Goal: Task Accomplishment & Management: Manage account settings

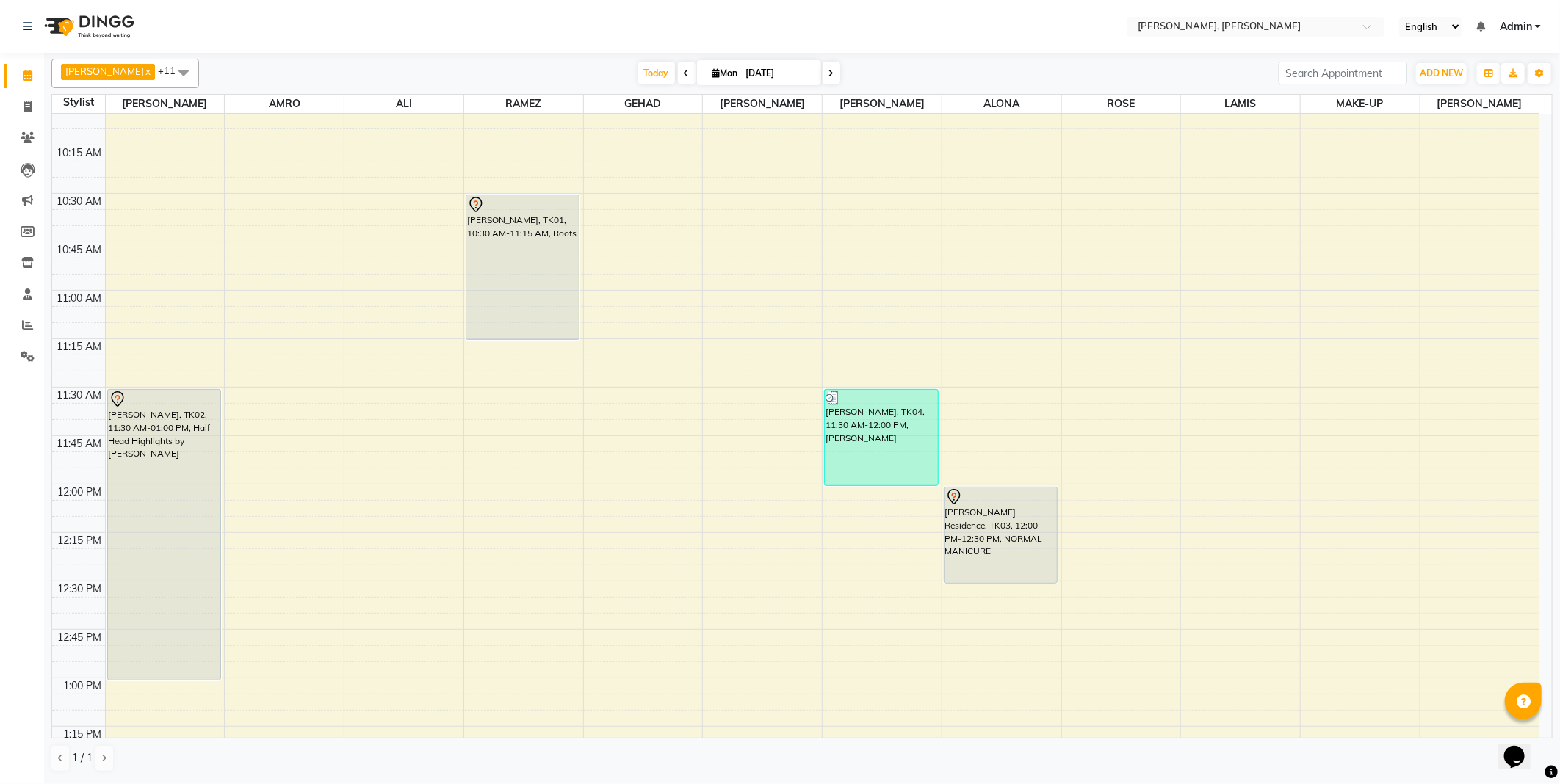
scroll to position [213, 0]
click at [1002, 520] on div "[PERSON_NAME] Residence, TK03, 12:00 PM-12:30 PM, NORMAL MANICURE" at bounding box center [1000, 533] width 113 height 96
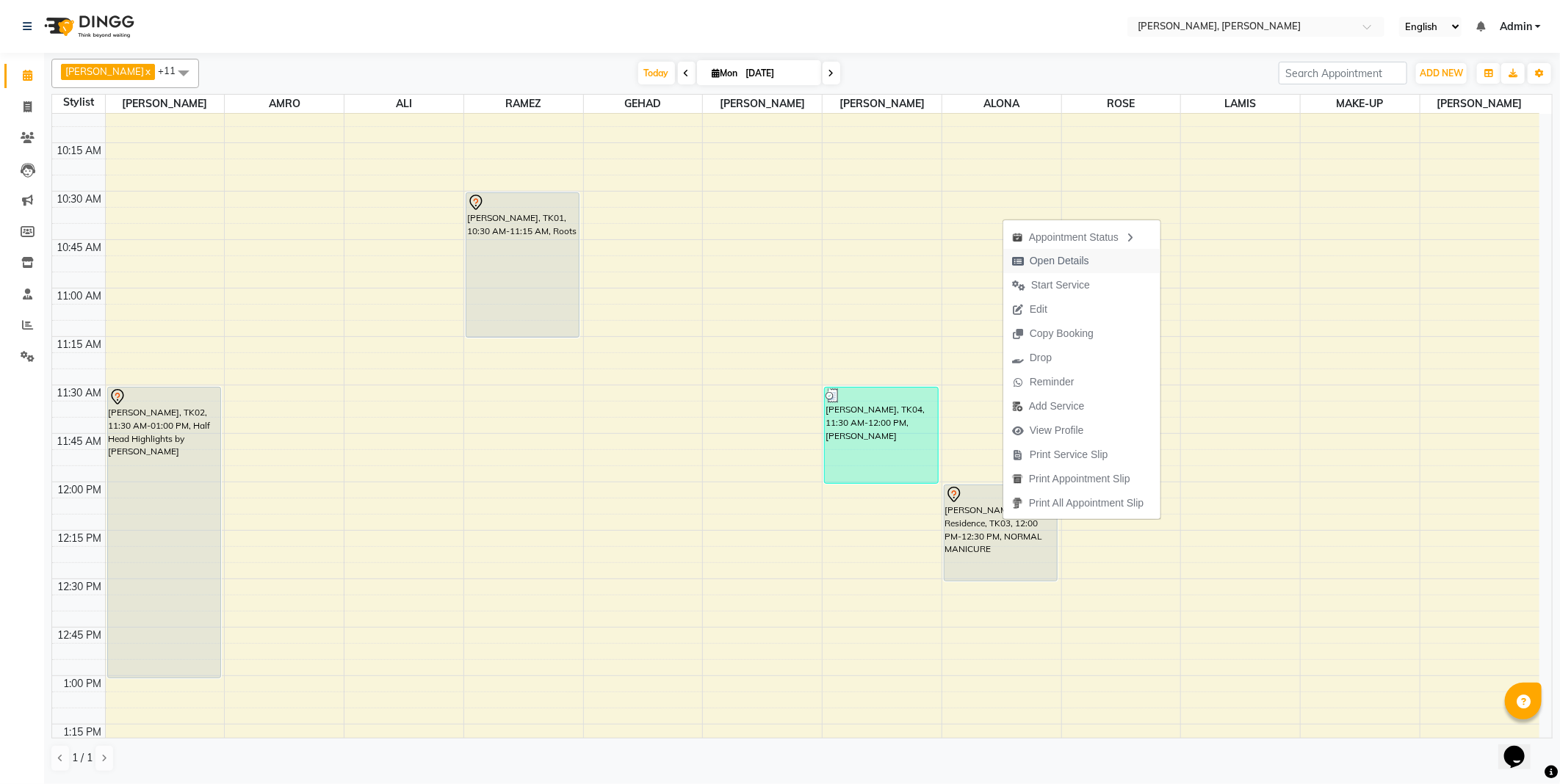
click at [1050, 262] on span "Open Details" at bounding box center [1059, 261] width 60 height 15
select select "7"
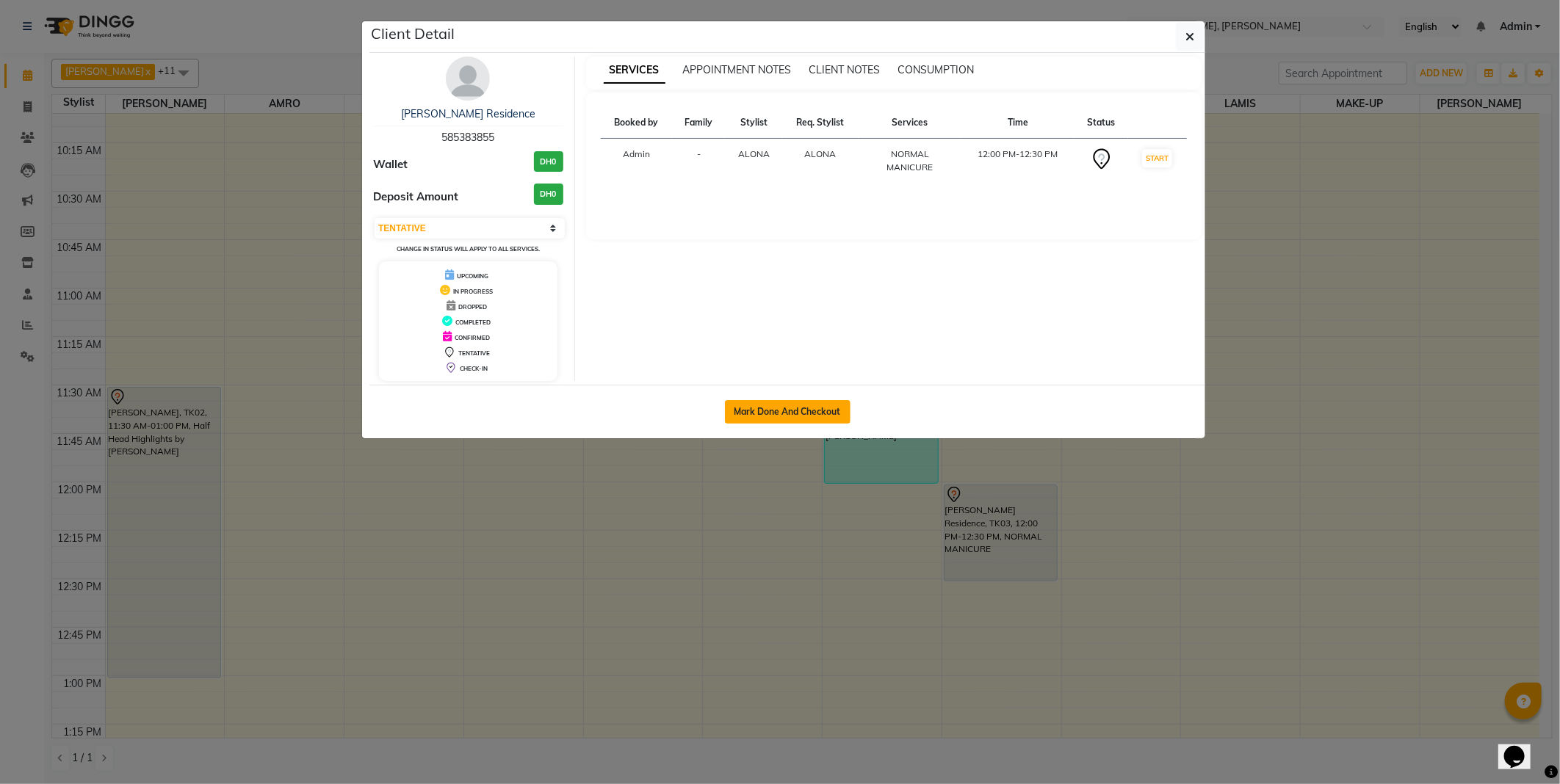
click at [777, 411] on button "Mark Done And Checkout" at bounding box center [787, 412] width 126 height 24
select select "service"
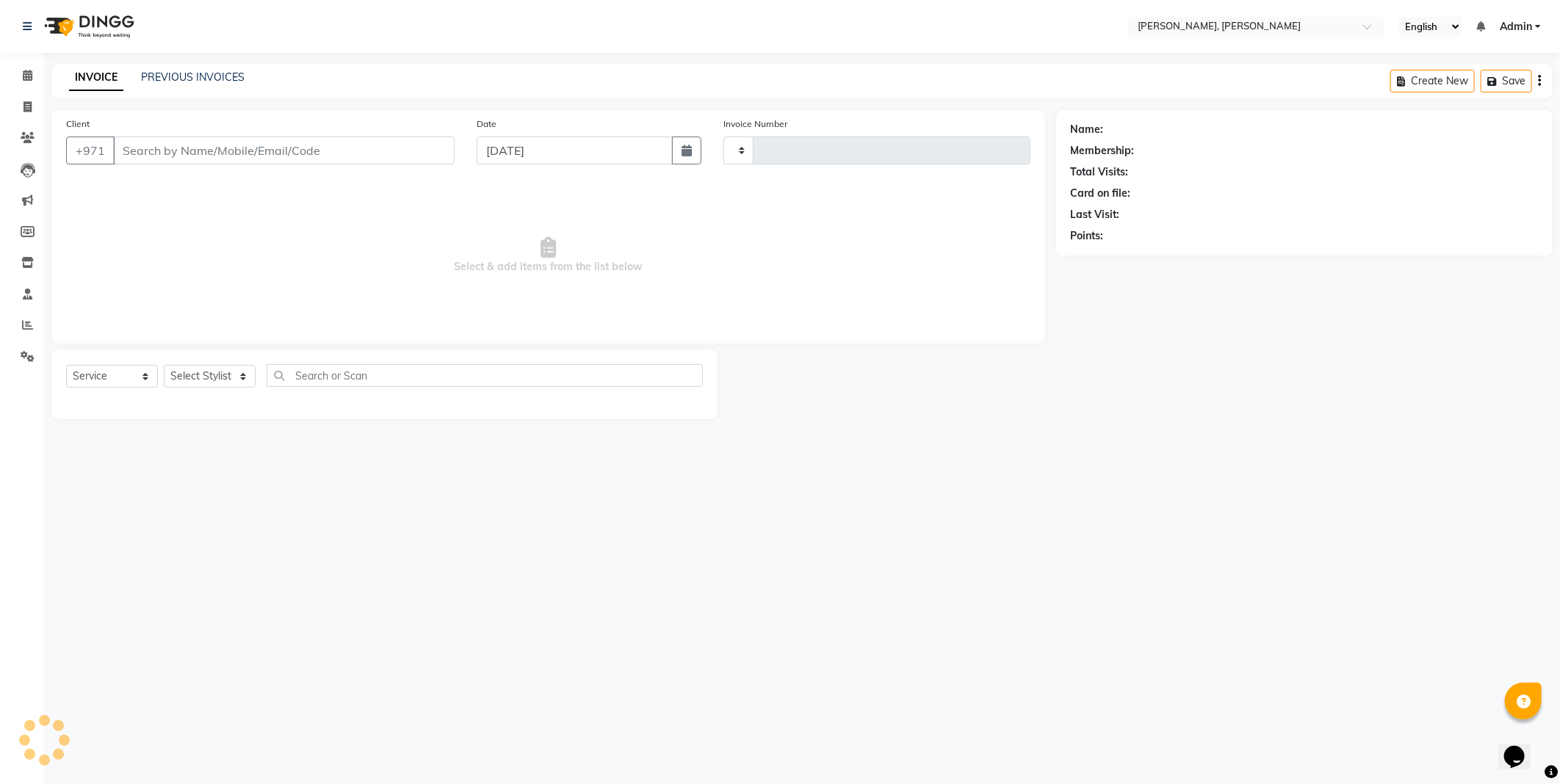
type input "2330"
select select "7142"
type input "585383855"
select select "59740"
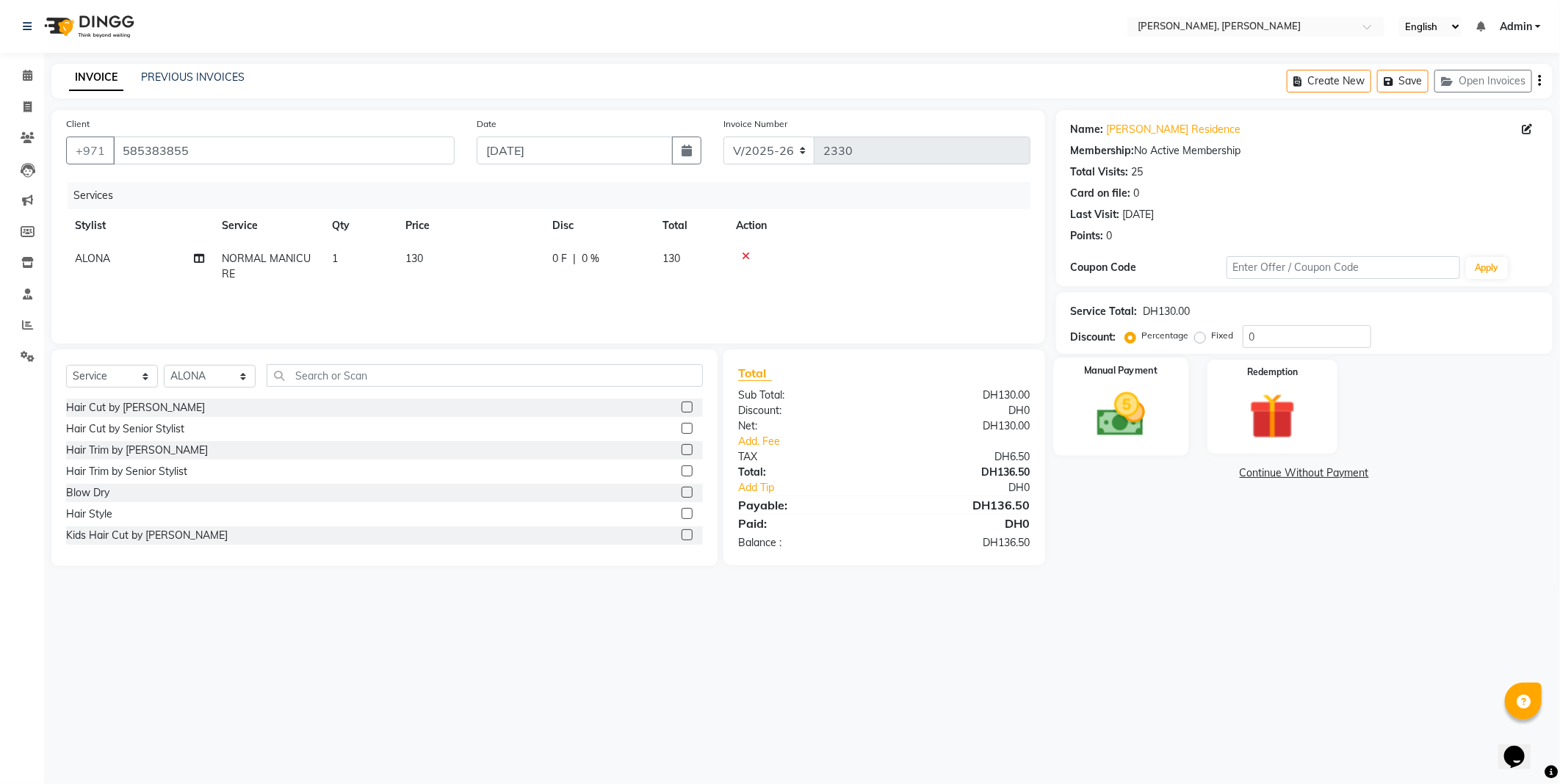
click at [1138, 417] on img at bounding box center [1121, 414] width 79 height 56
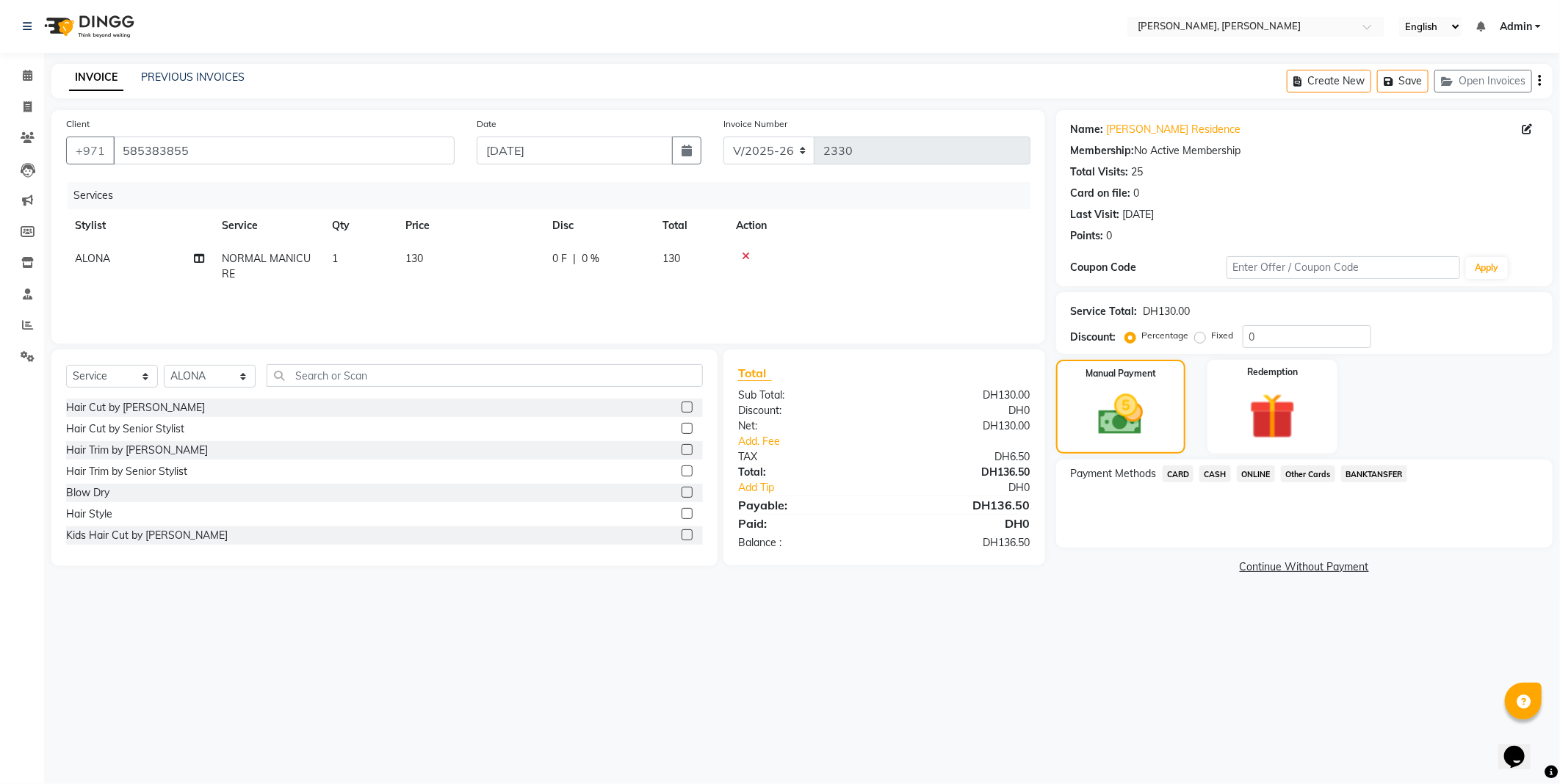
click at [1213, 473] on span "CASH" at bounding box center [1215, 474] width 32 height 17
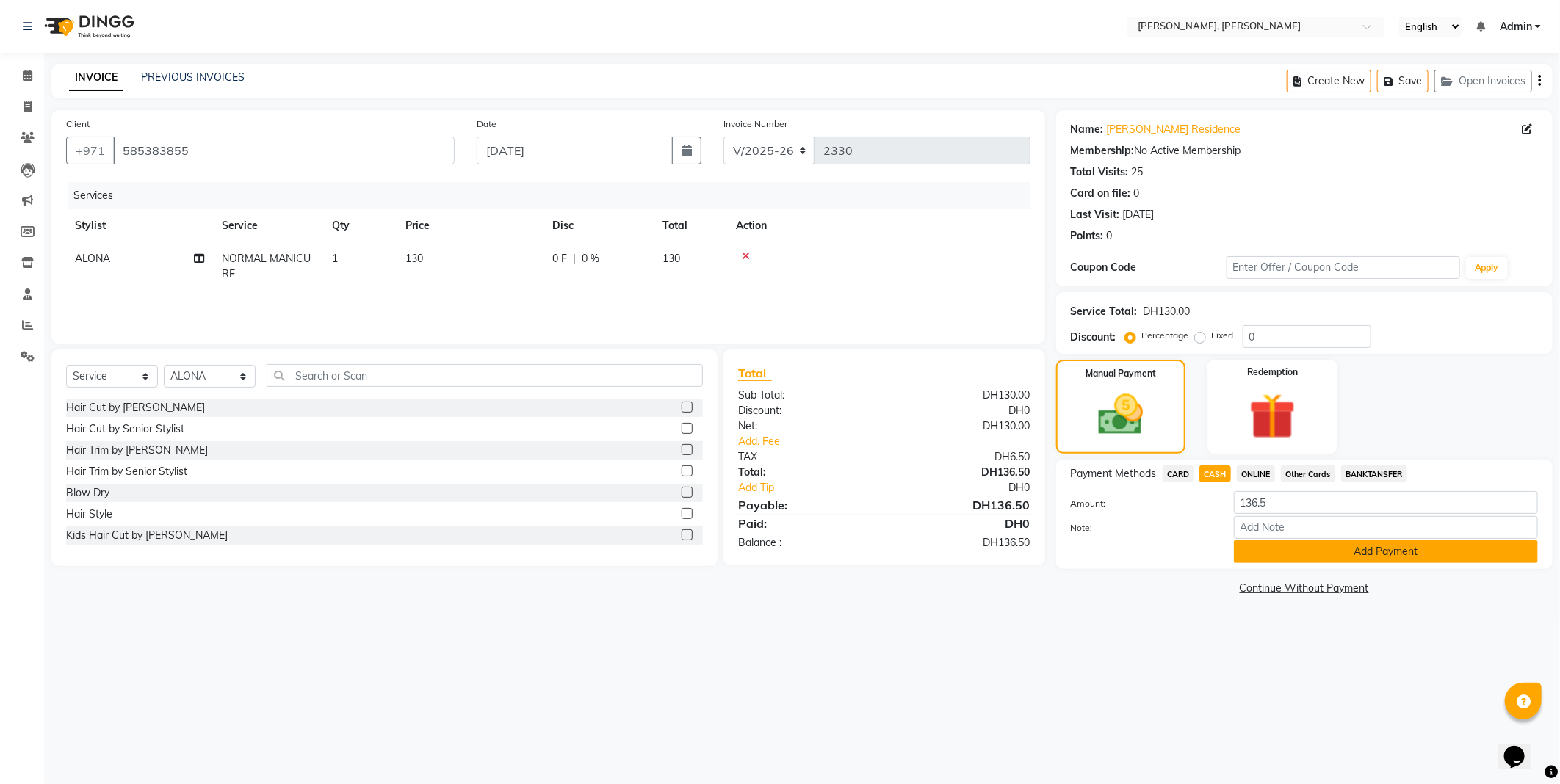
click at [1279, 547] on button "Add Payment" at bounding box center [1386, 552] width 304 height 23
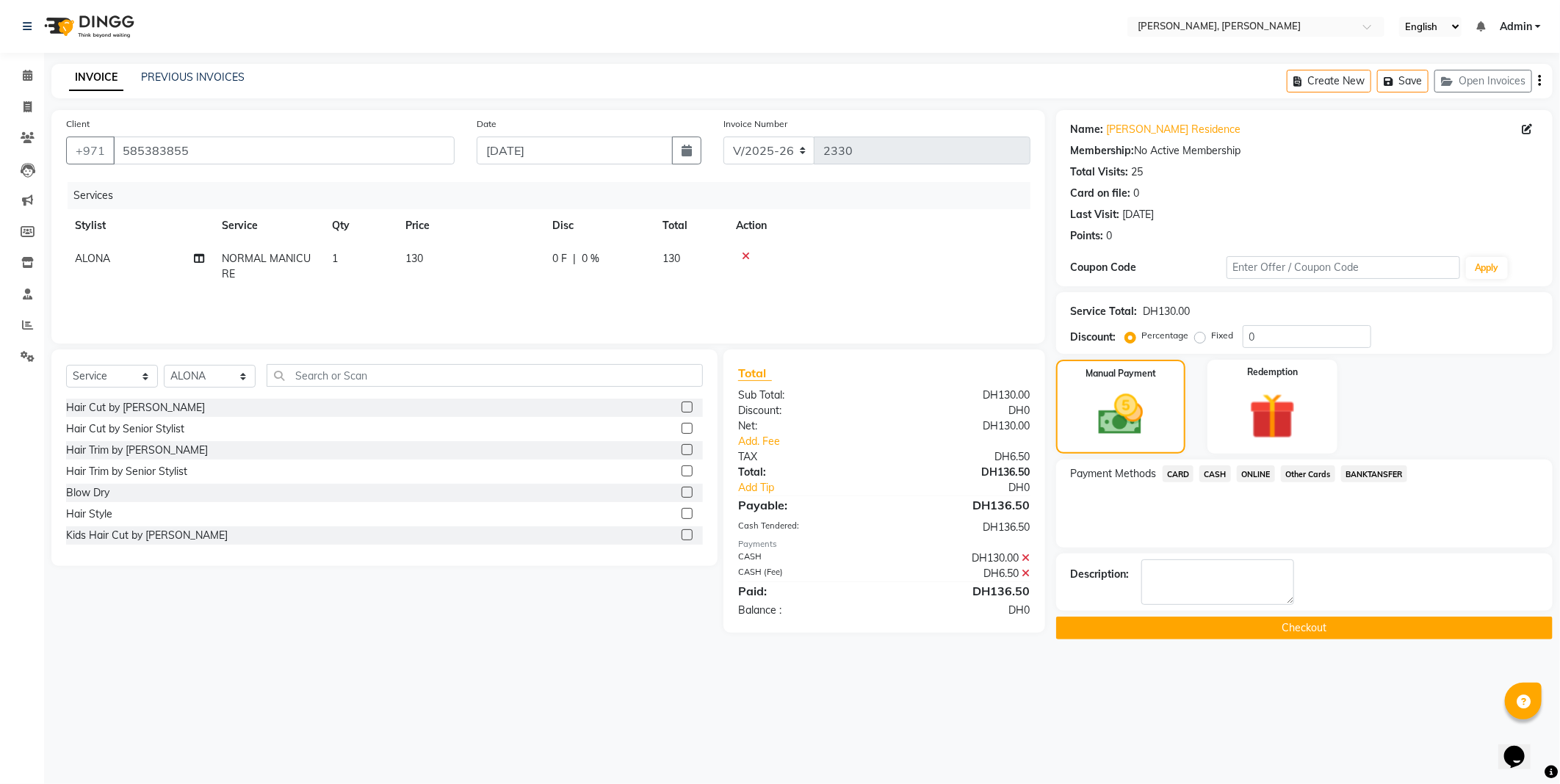
click at [1310, 634] on button "Checkout" at bounding box center [1304, 628] width 496 height 23
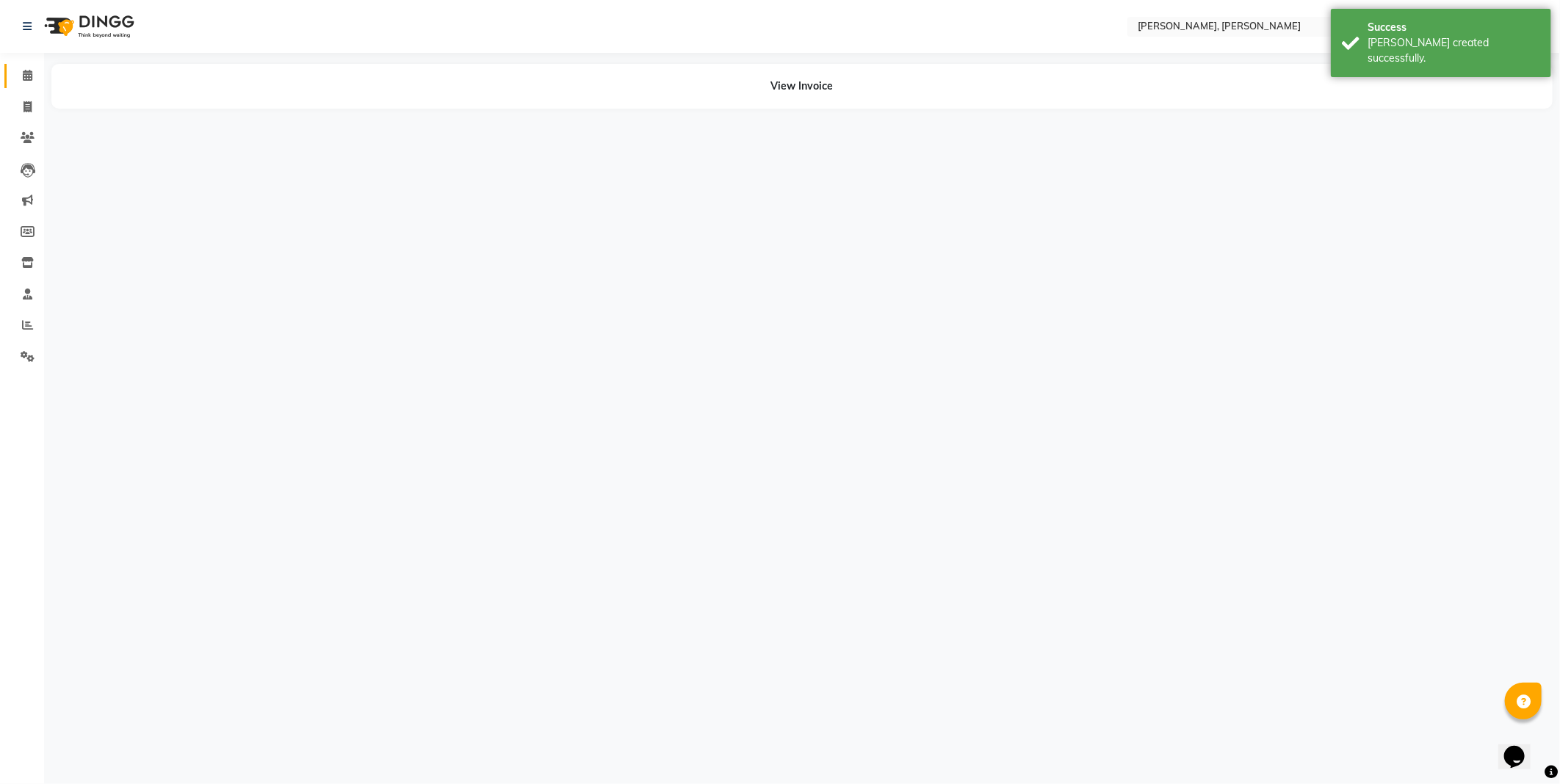
click at [26, 75] on icon at bounding box center [27, 75] width 9 height 11
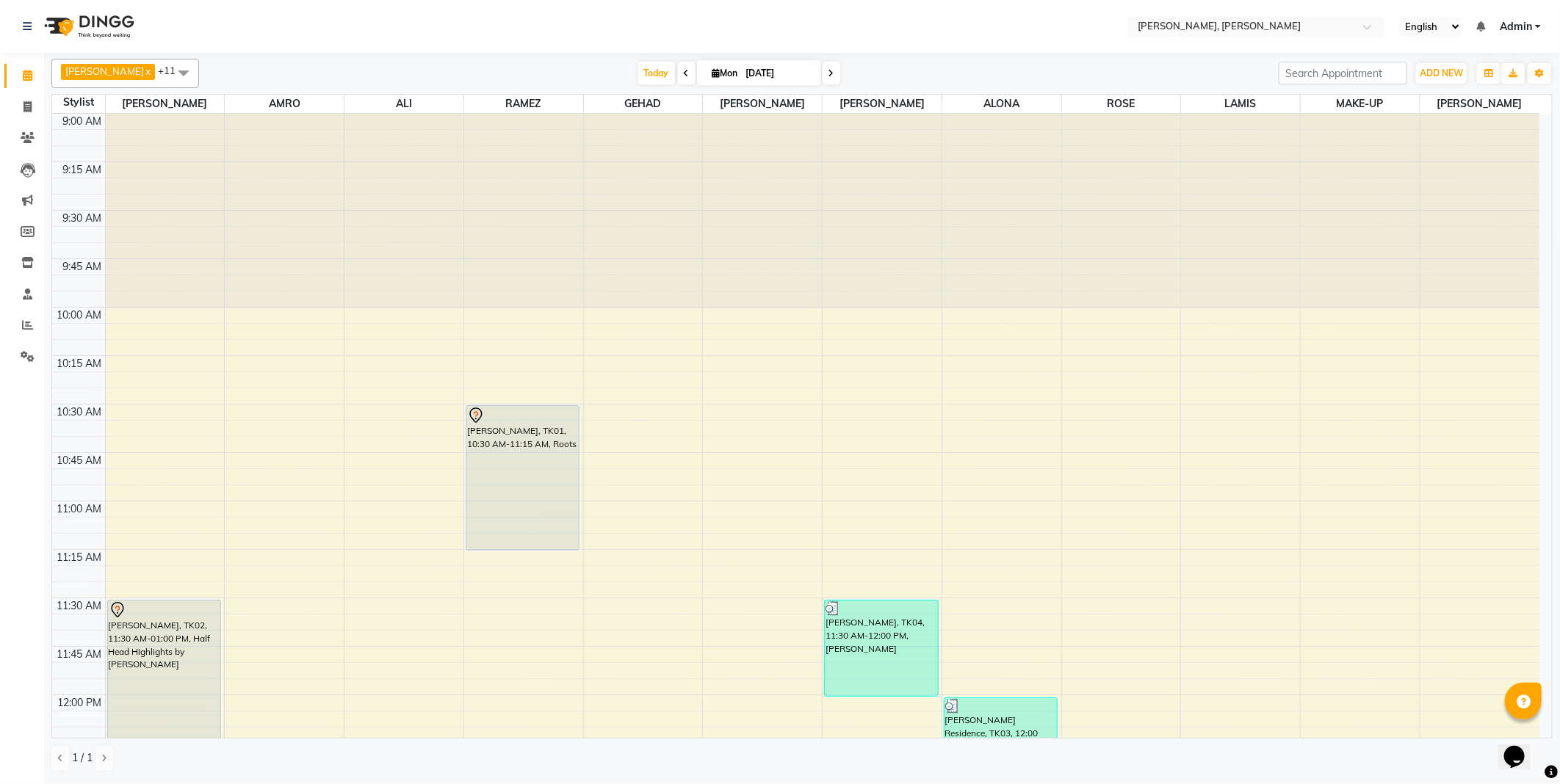
click at [515, 442] on div "[PERSON_NAME], TK01, 10:30 AM-11:15 AM, Roots" at bounding box center [523, 477] width 113 height 143
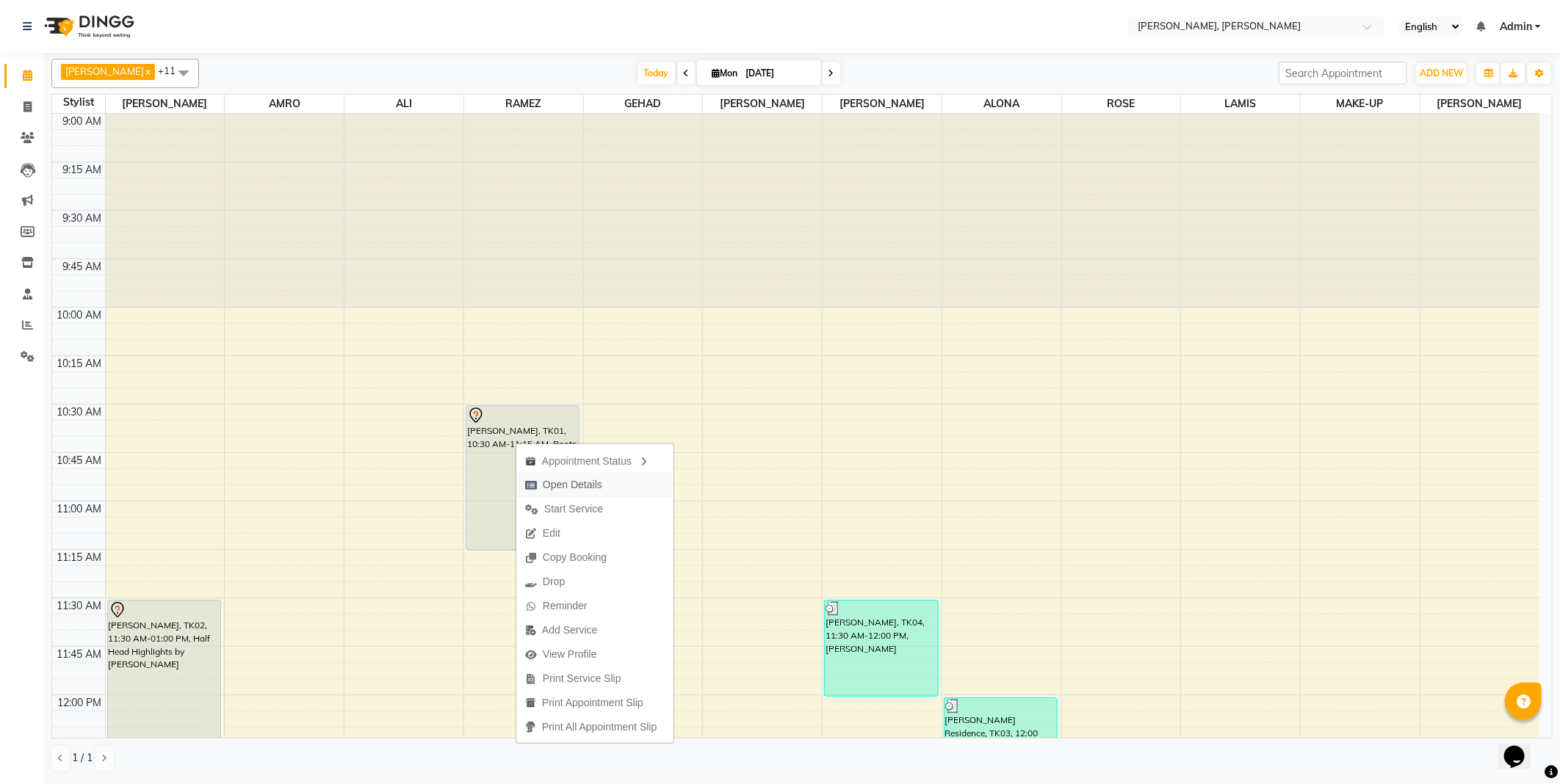
click at [556, 481] on span "Open Details" at bounding box center [572, 485] width 60 height 15
select select "7"
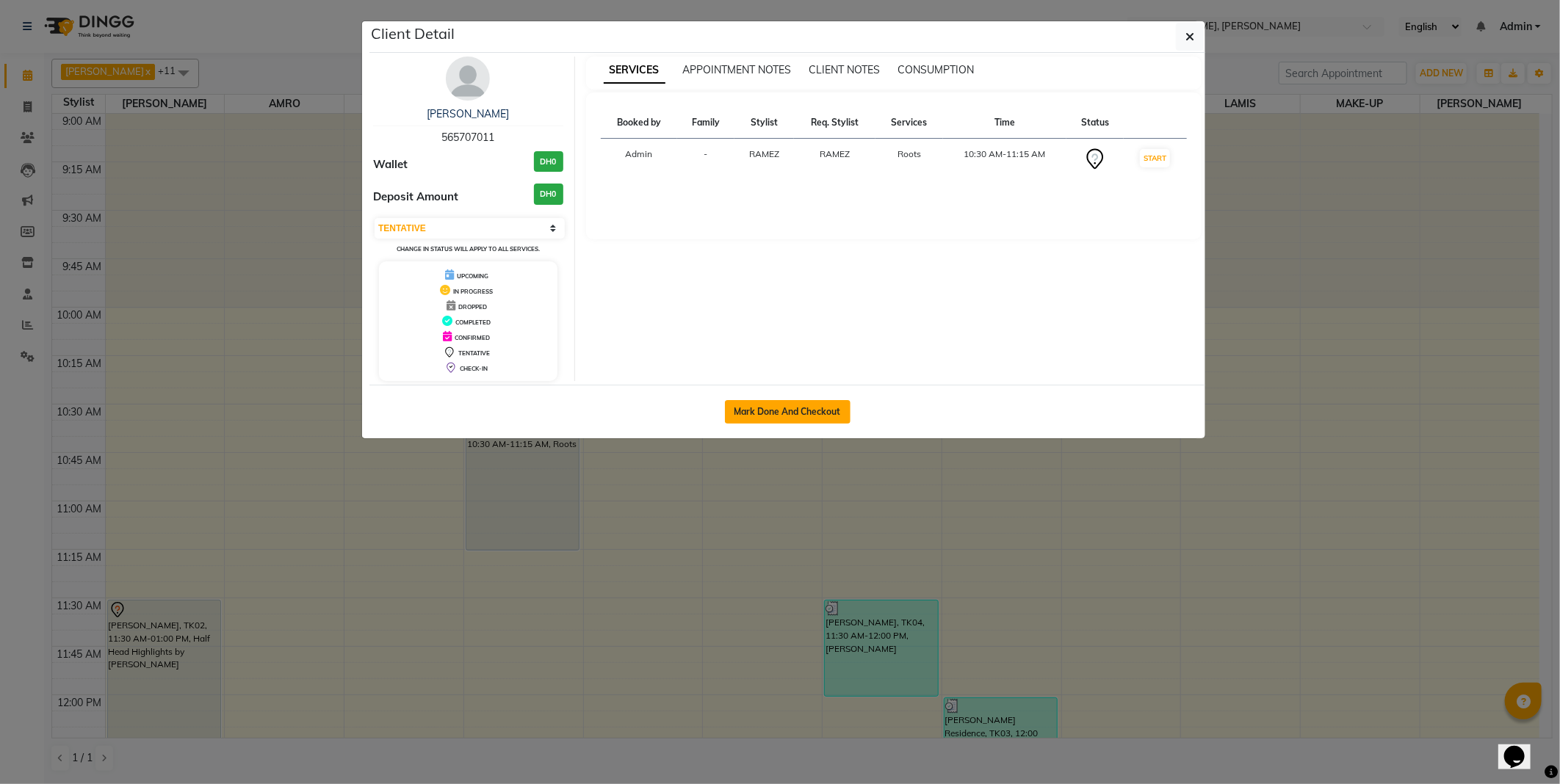
click at [783, 410] on button "Mark Done And Checkout" at bounding box center [787, 412] width 126 height 24
select select "service"
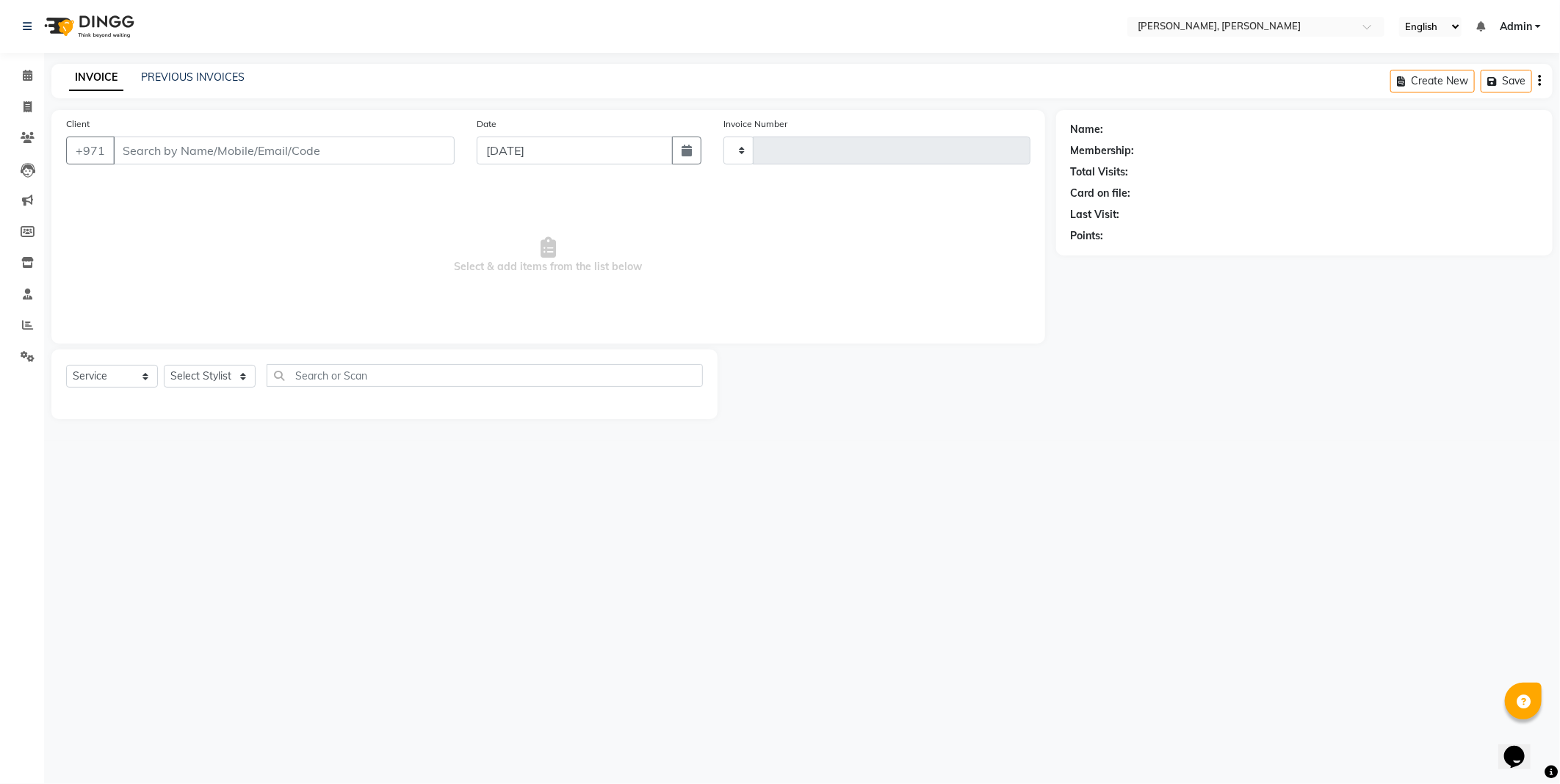
type input "2331"
select select "7142"
type input "565707011"
select select "59733"
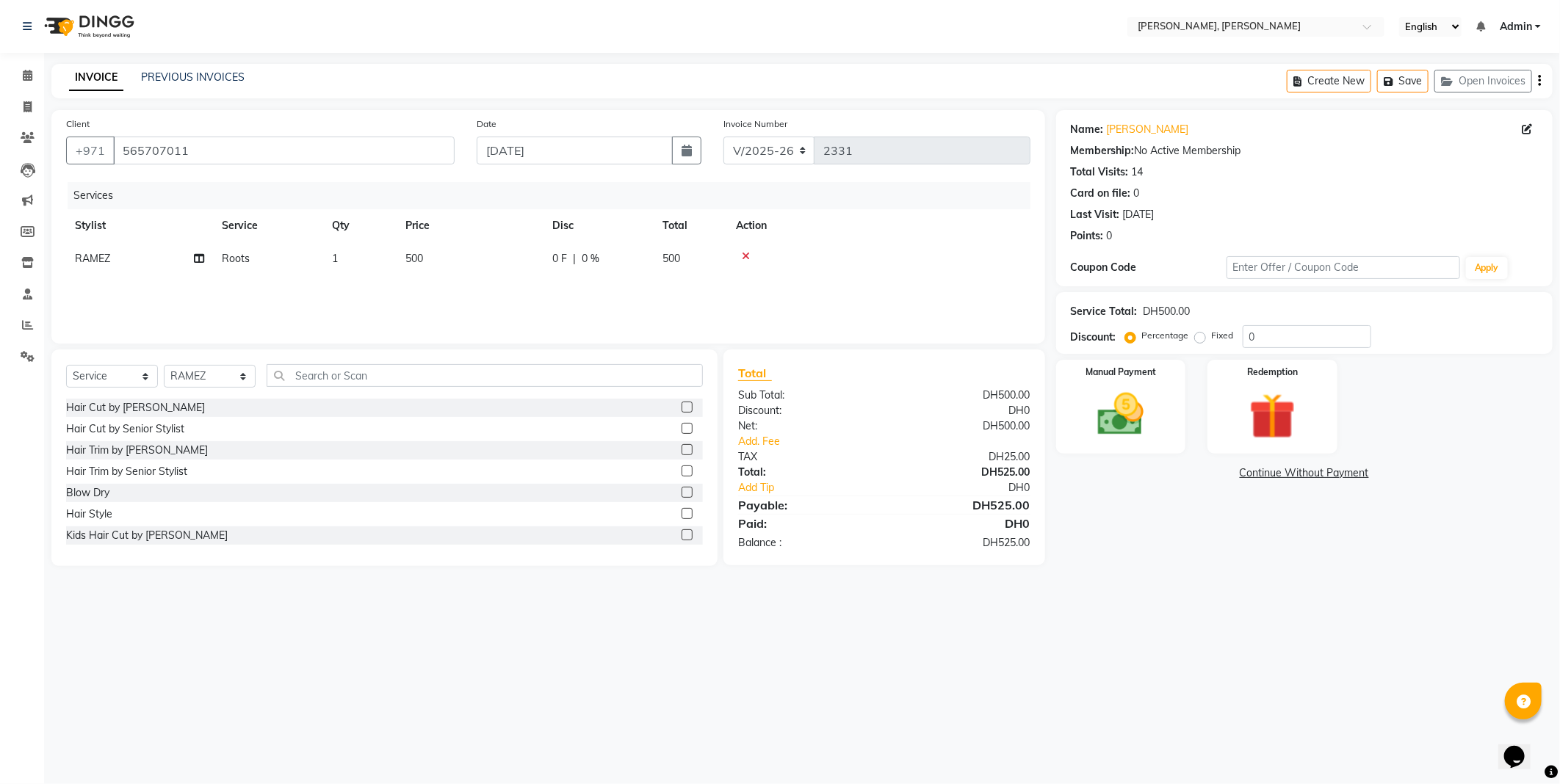
click at [426, 254] on td "500" at bounding box center [470, 259] width 147 height 33
select select "59733"
click at [493, 262] on input "500" at bounding box center [538, 262] width 129 height 23
type input "600"
click at [513, 272] on input "600" at bounding box center [538, 262] width 129 height 23
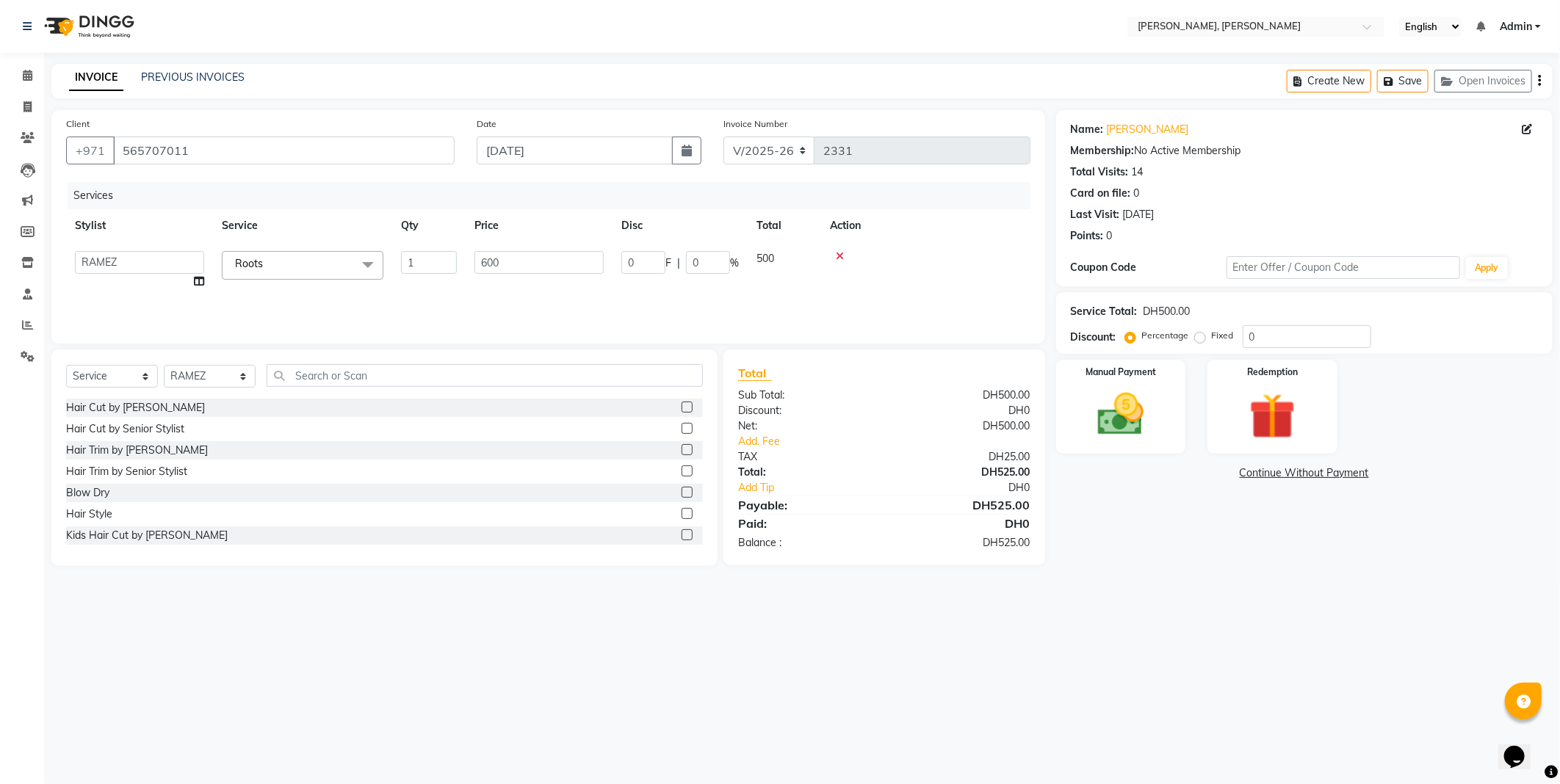
click at [597, 295] on div "Services Stylist Service Qty Price Disc Total Action [PERSON_NAME] [PERSON_NAME…" at bounding box center [548, 255] width 965 height 147
click at [682, 493] on label at bounding box center [687, 492] width 11 height 11
click at [682, 493] on input "checkbox" at bounding box center [686, 493] width 9 height 9
checkbox input "false"
click at [1106, 407] on img at bounding box center [1121, 414] width 79 height 56
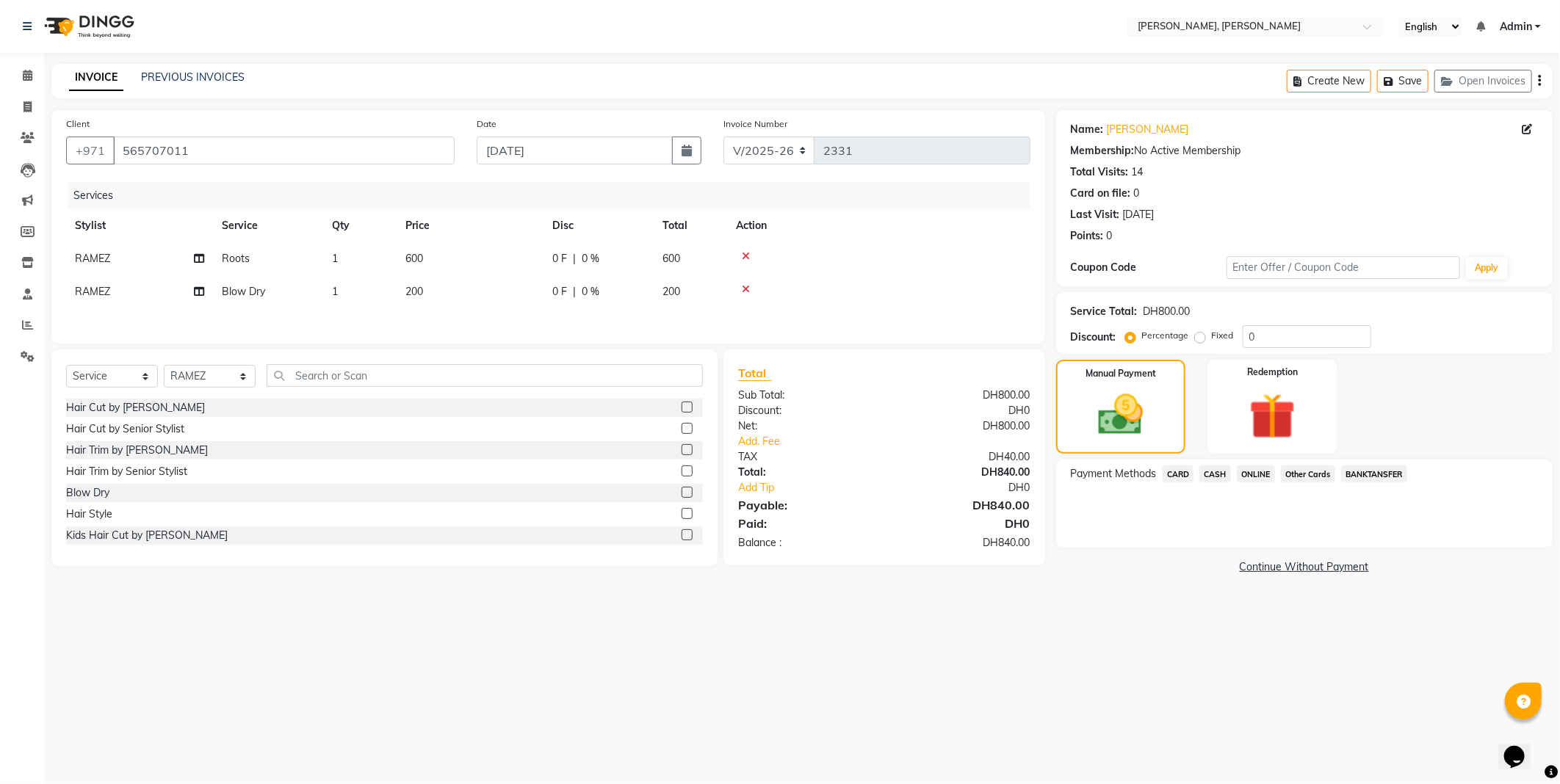
click at [1305, 475] on span "Other Cards" at bounding box center [1308, 474] width 55 height 17
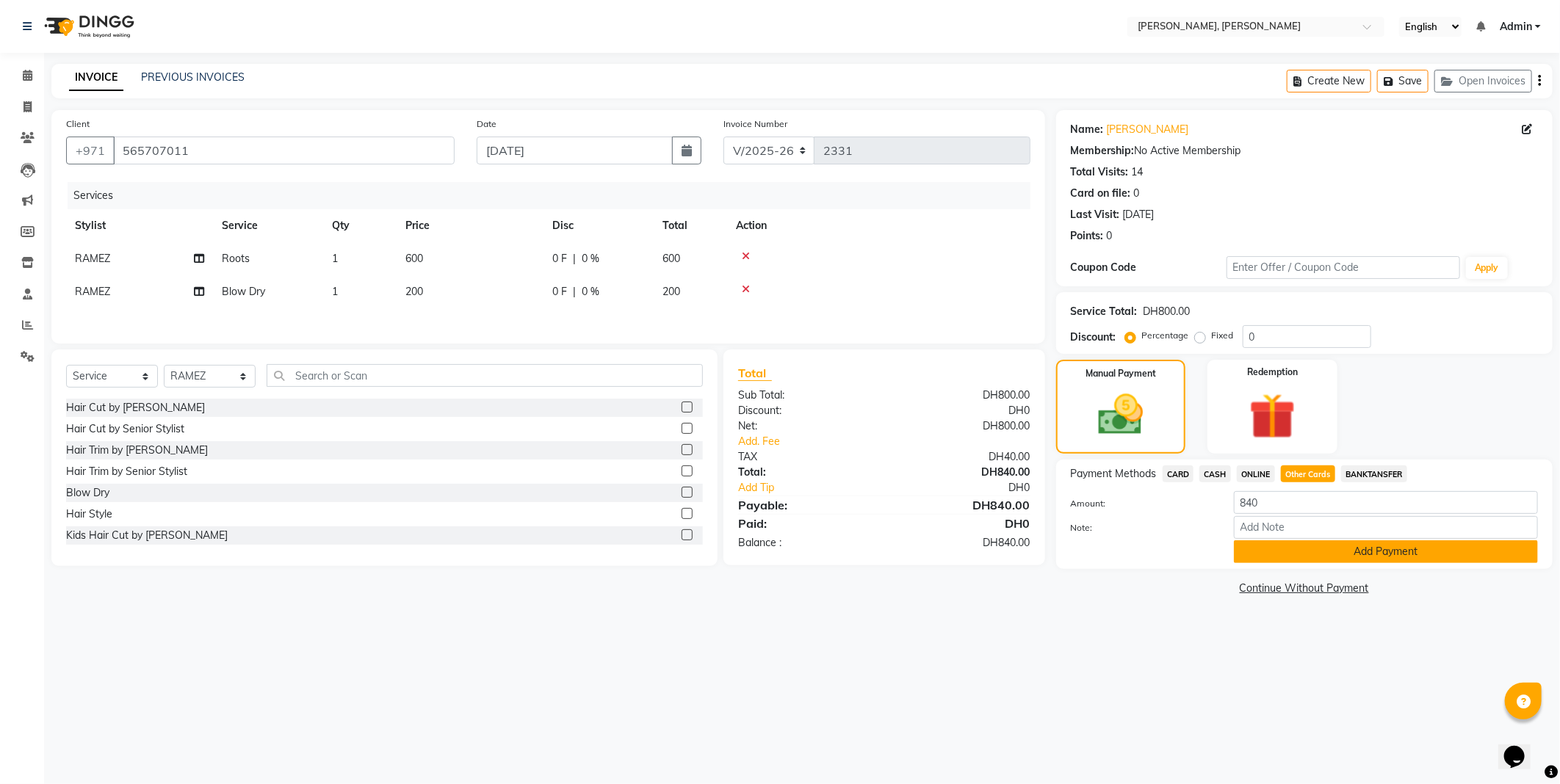
click at [1362, 546] on button "Add Payment" at bounding box center [1386, 552] width 304 height 23
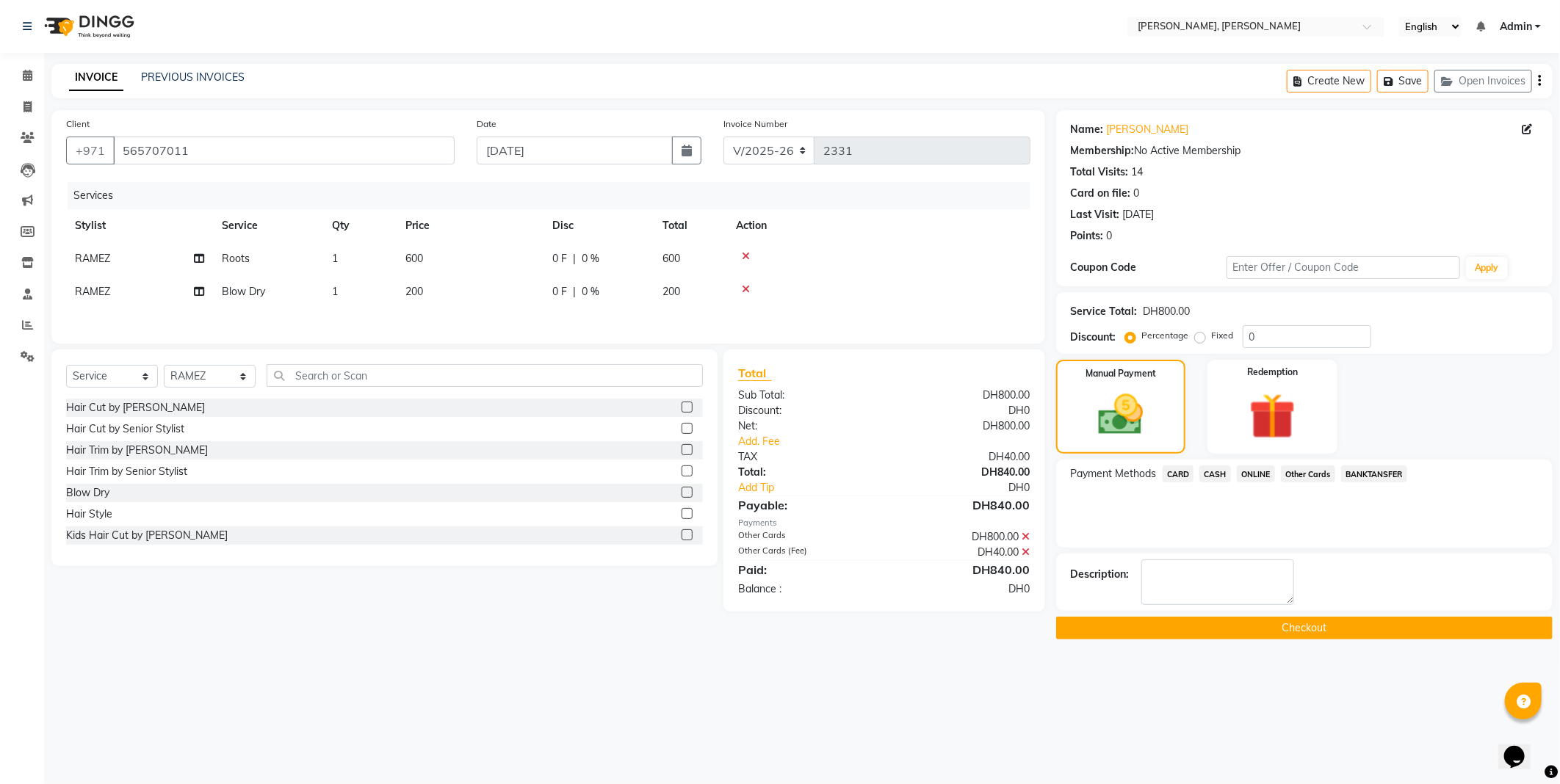
click at [1383, 621] on button "Checkout" at bounding box center [1304, 628] width 496 height 23
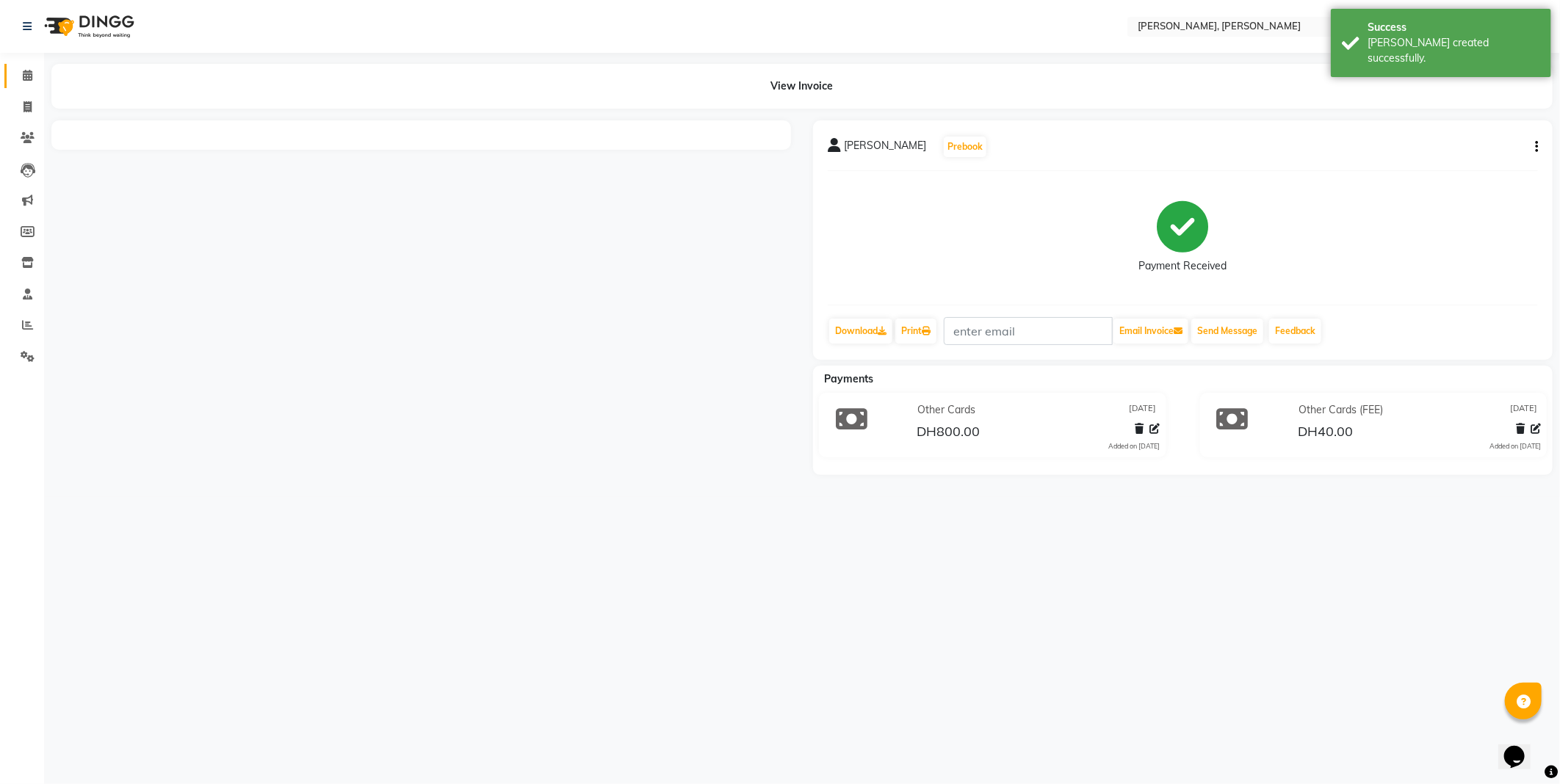
click at [26, 75] on icon at bounding box center [27, 75] width 9 height 11
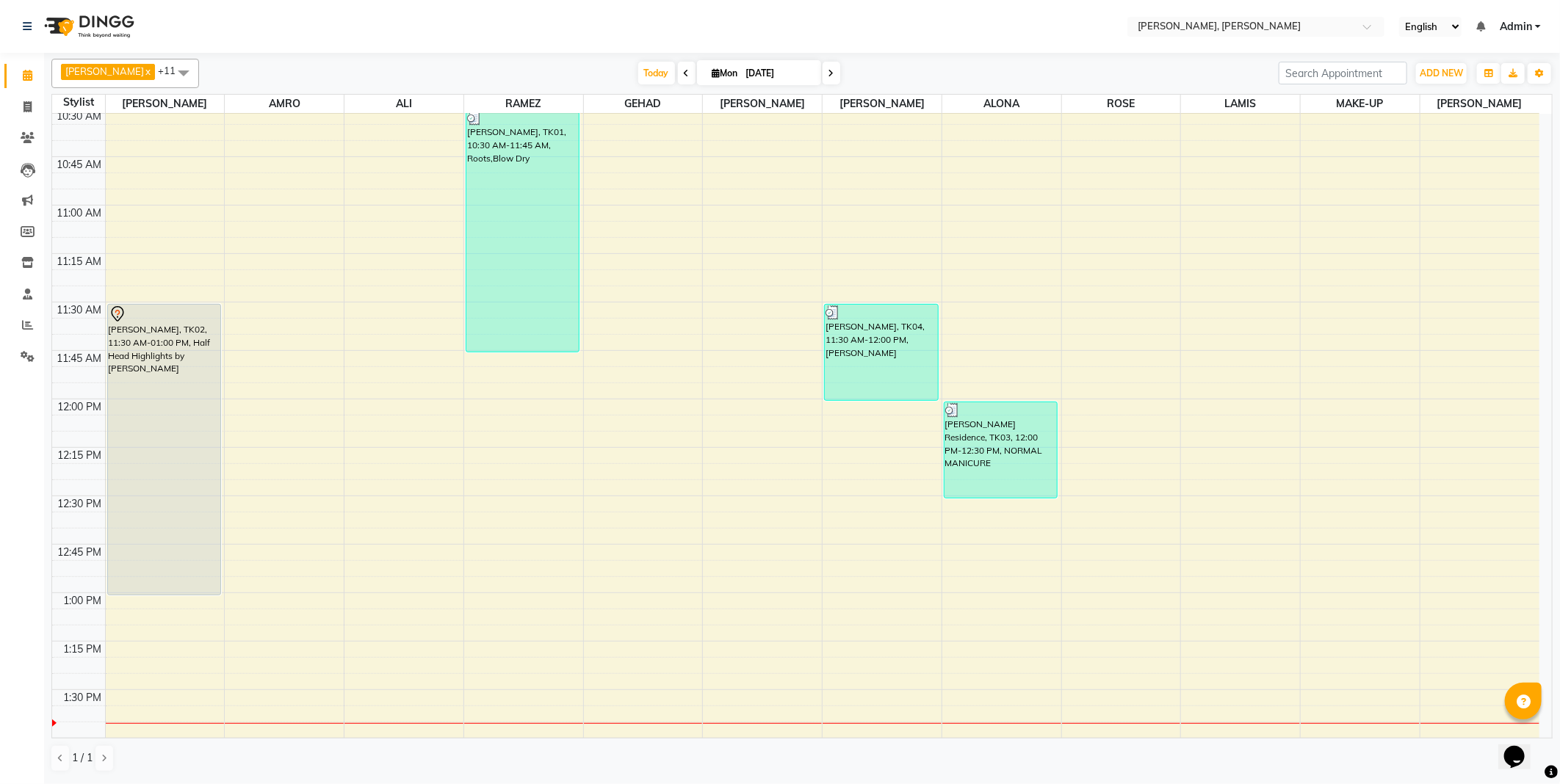
scroll to position [301, 0]
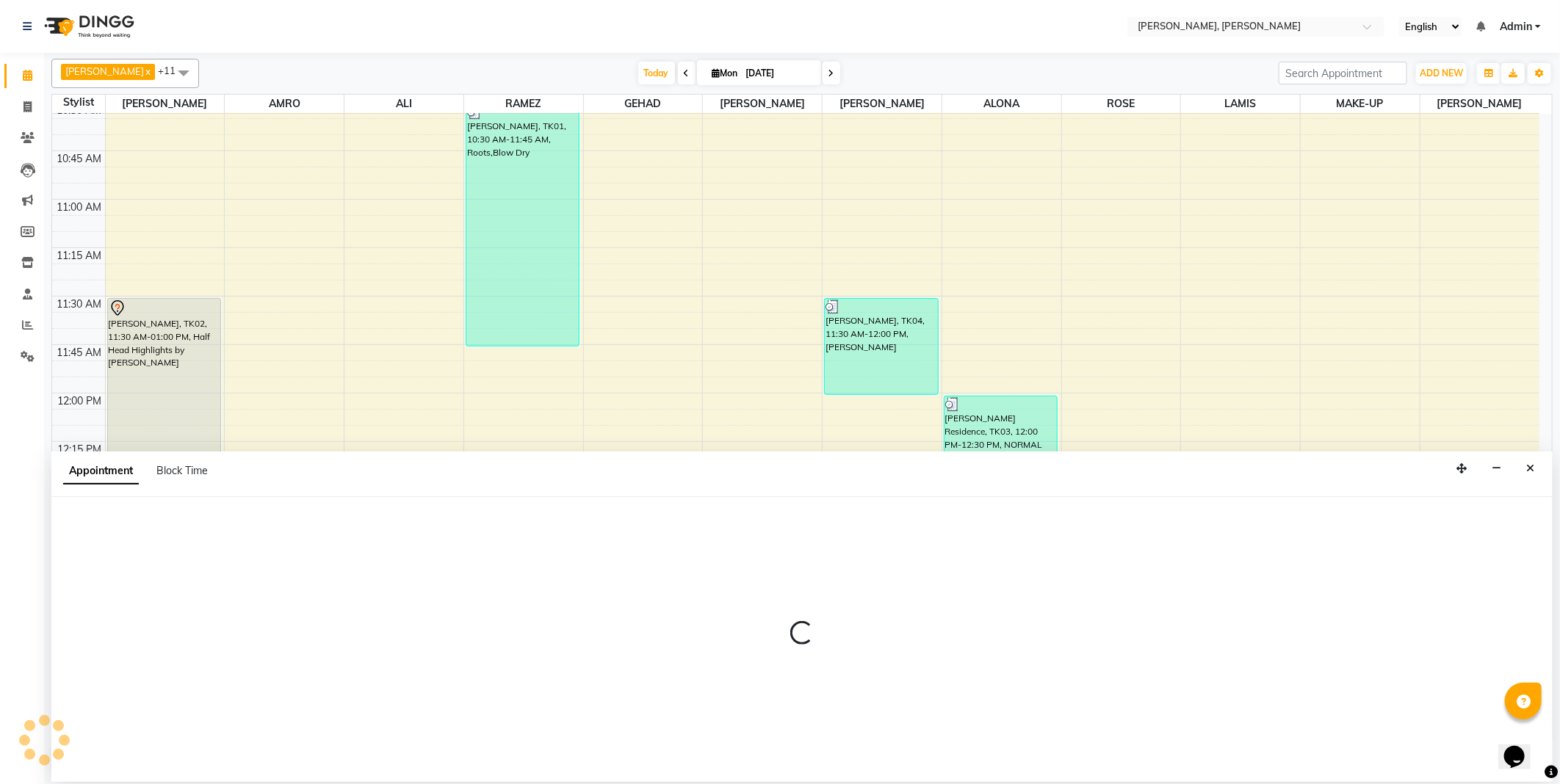
select select "62121"
select select "810"
select select "tentative"
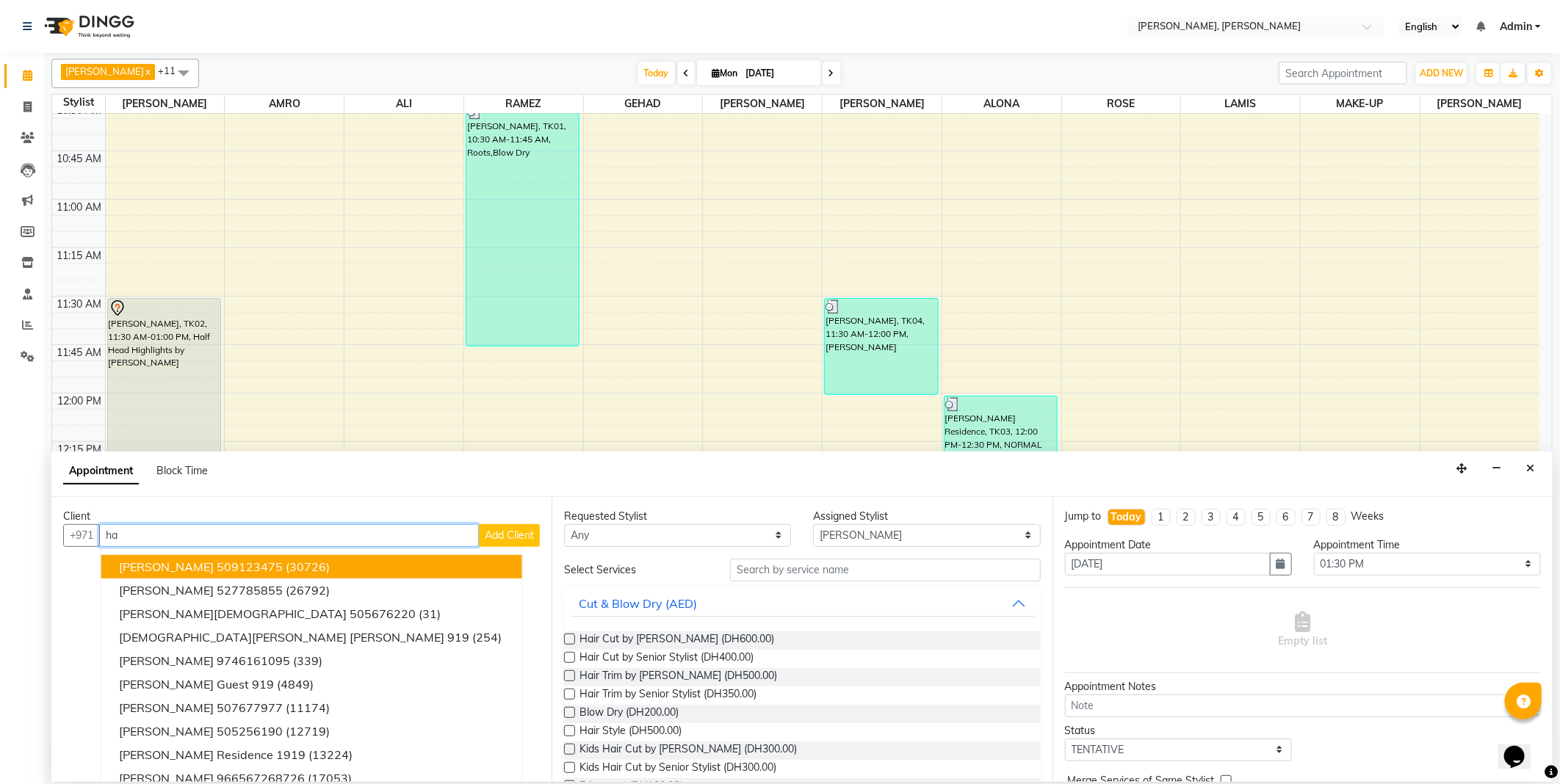
type input "h"
type input "[PERSON_NAME]"
click at [505, 533] on span "Add Client" at bounding box center [509, 535] width 50 height 13
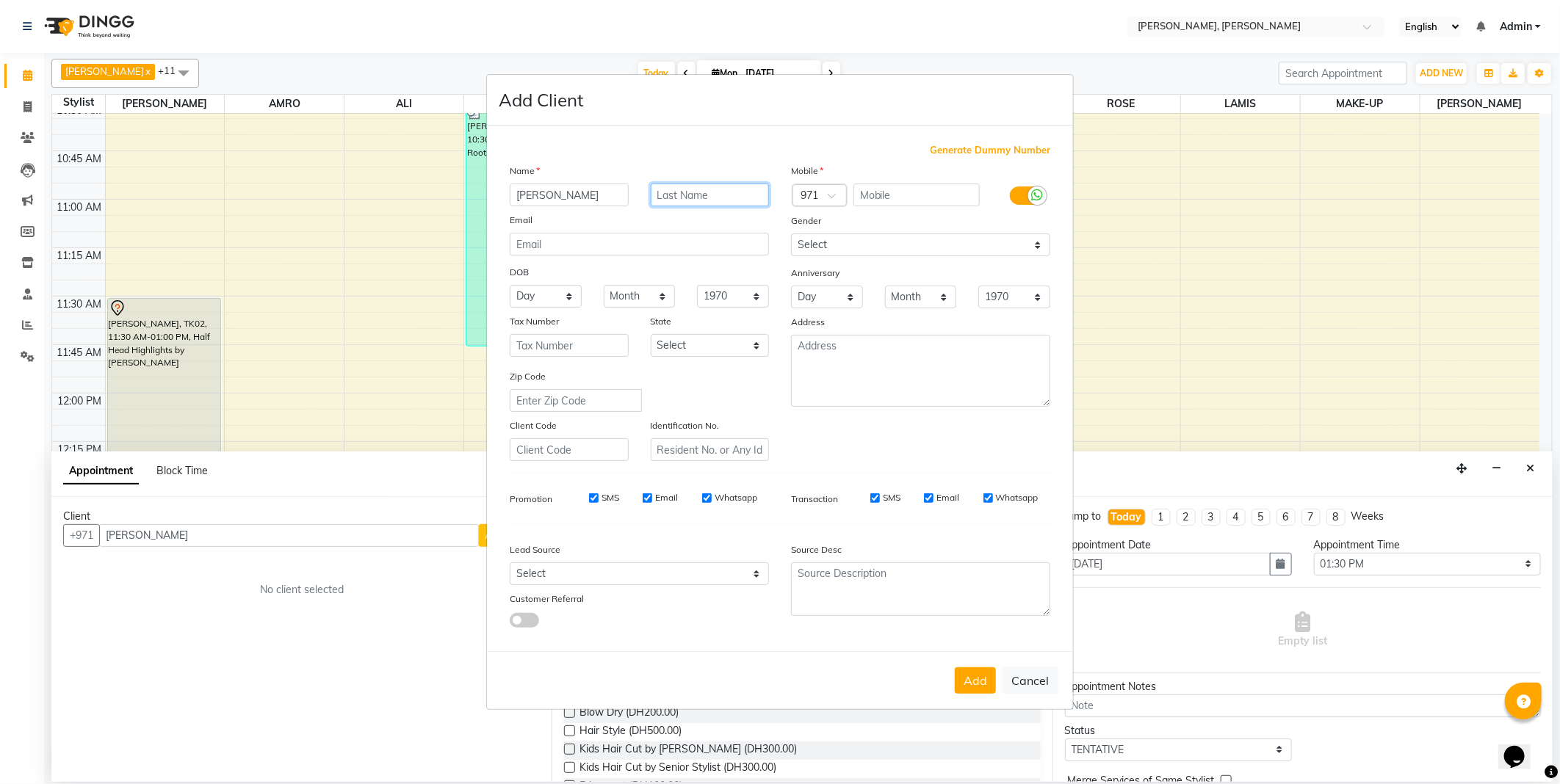
click at [728, 196] on input "text" at bounding box center [710, 195] width 119 height 23
type input "Guest"
click at [914, 193] on input "text" at bounding box center [917, 195] width 127 height 23
click at [970, 148] on span "Generate Dummy Number" at bounding box center [989, 150] width 120 height 15
type input "1315100000414"
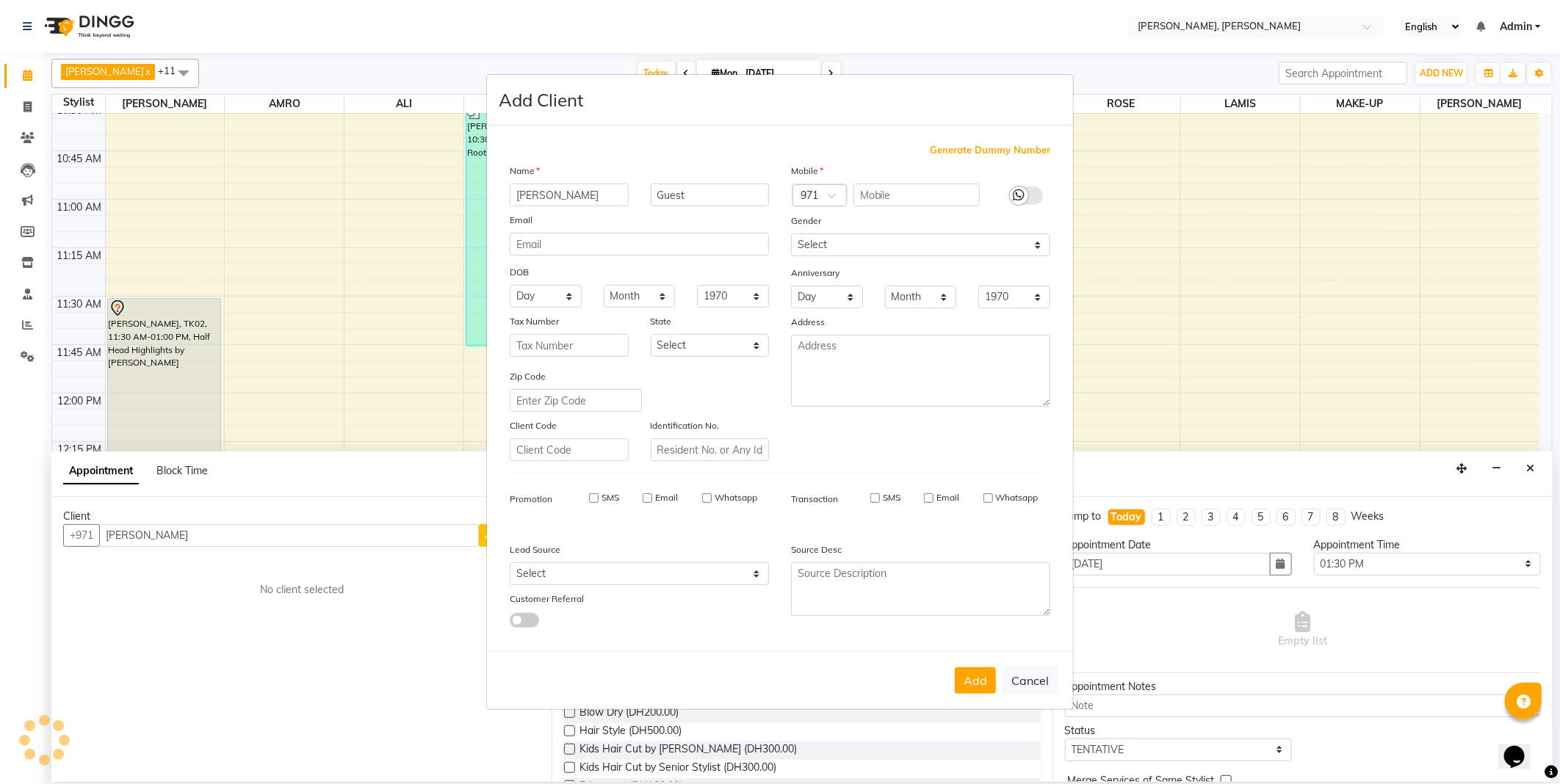
checkbox input "false"
click at [876, 248] on select "Select [DEMOGRAPHIC_DATA] [DEMOGRAPHIC_DATA] Other Prefer Not To Say" at bounding box center [920, 244] width 259 height 23
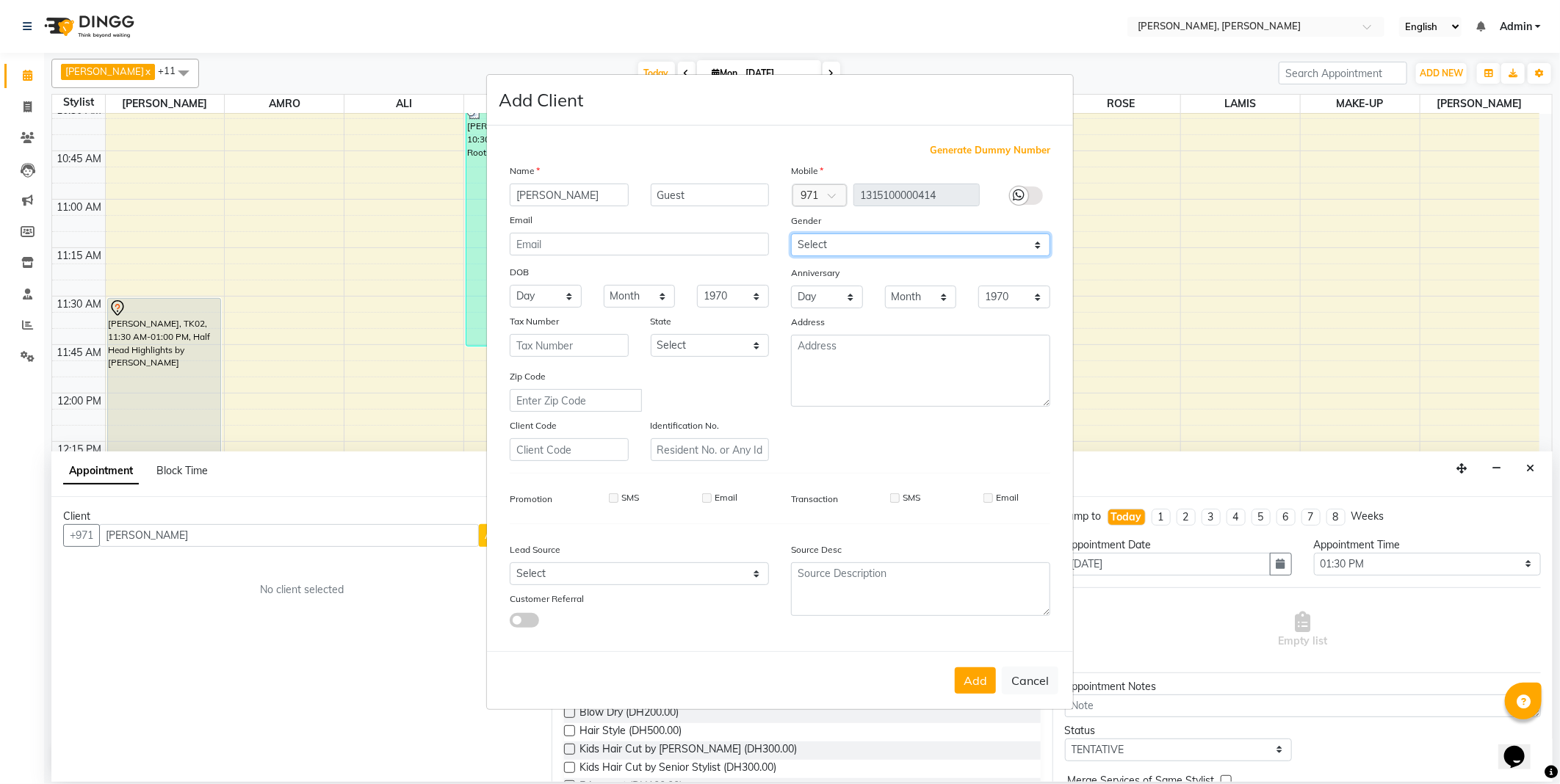
select select "[DEMOGRAPHIC_DATA]"
click at [791, 233] on select "Select [DEMOGRAPHIC_DATA] [DEMOGRAPHIC_DATA] Other Prefer Not To Say" at bounding box center [920, 244] width 259 height 23
click at [731, 342] on select "Select Abu Zabi Ajman [GEOGRAPHIC_DATA] Ras al-Khaymah Sharjah Sharjha [GEOGRAP…" at bounding box center [710, 345] width 119 height 23
select select "3798"
click at [651, 334] on select "Select Abu Zabi Ajman [GEOGRAPHIC_DATA] Ras al-Khaymah Sharjah Sharjha [GEOGRAP…" at bounding box center [710, 345] width 119 height 23
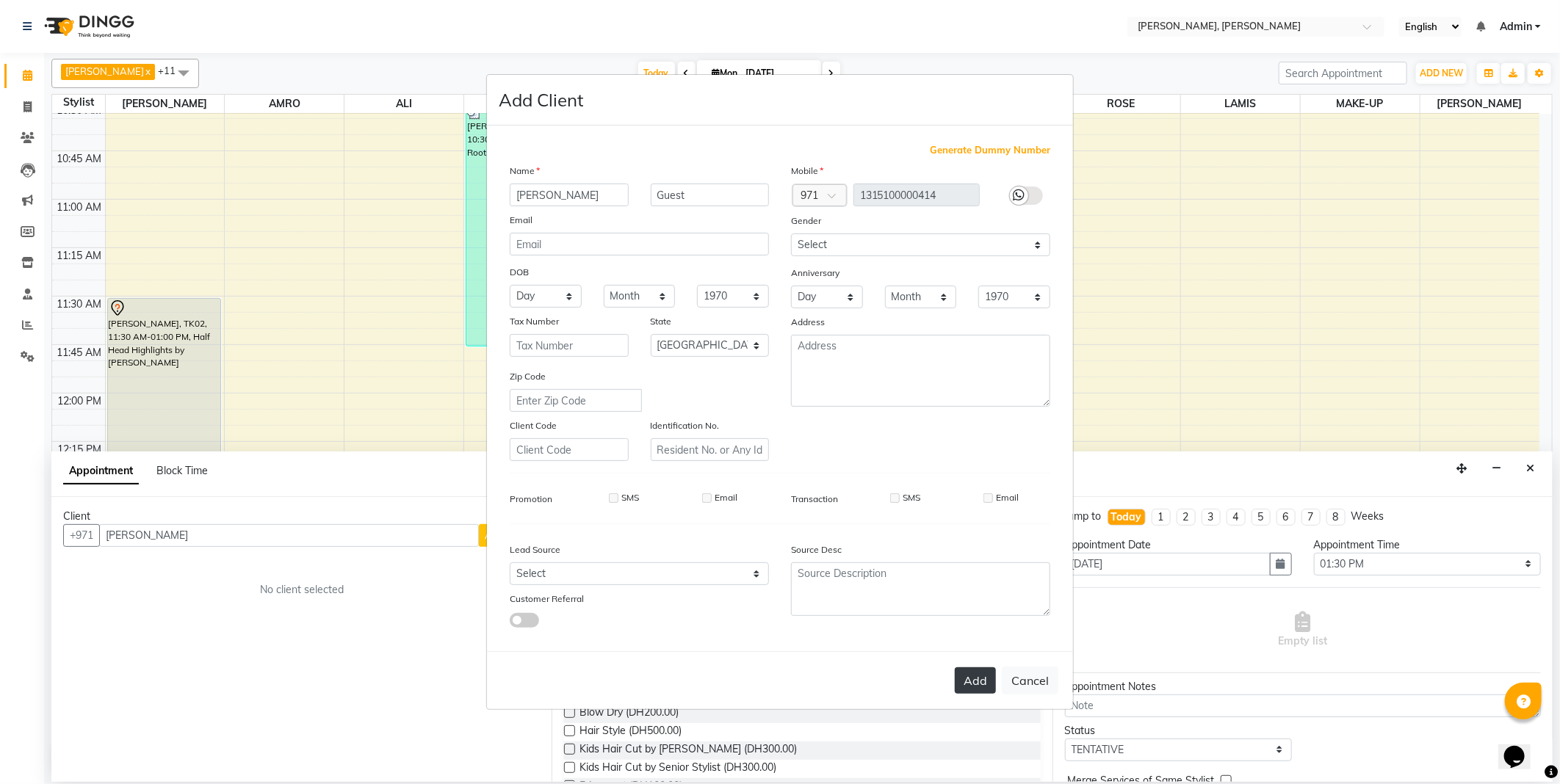
click at [975, 678] on button "Add" at bounding box center [975, 680] width 41 height 26
type input "1315100000414"
select select
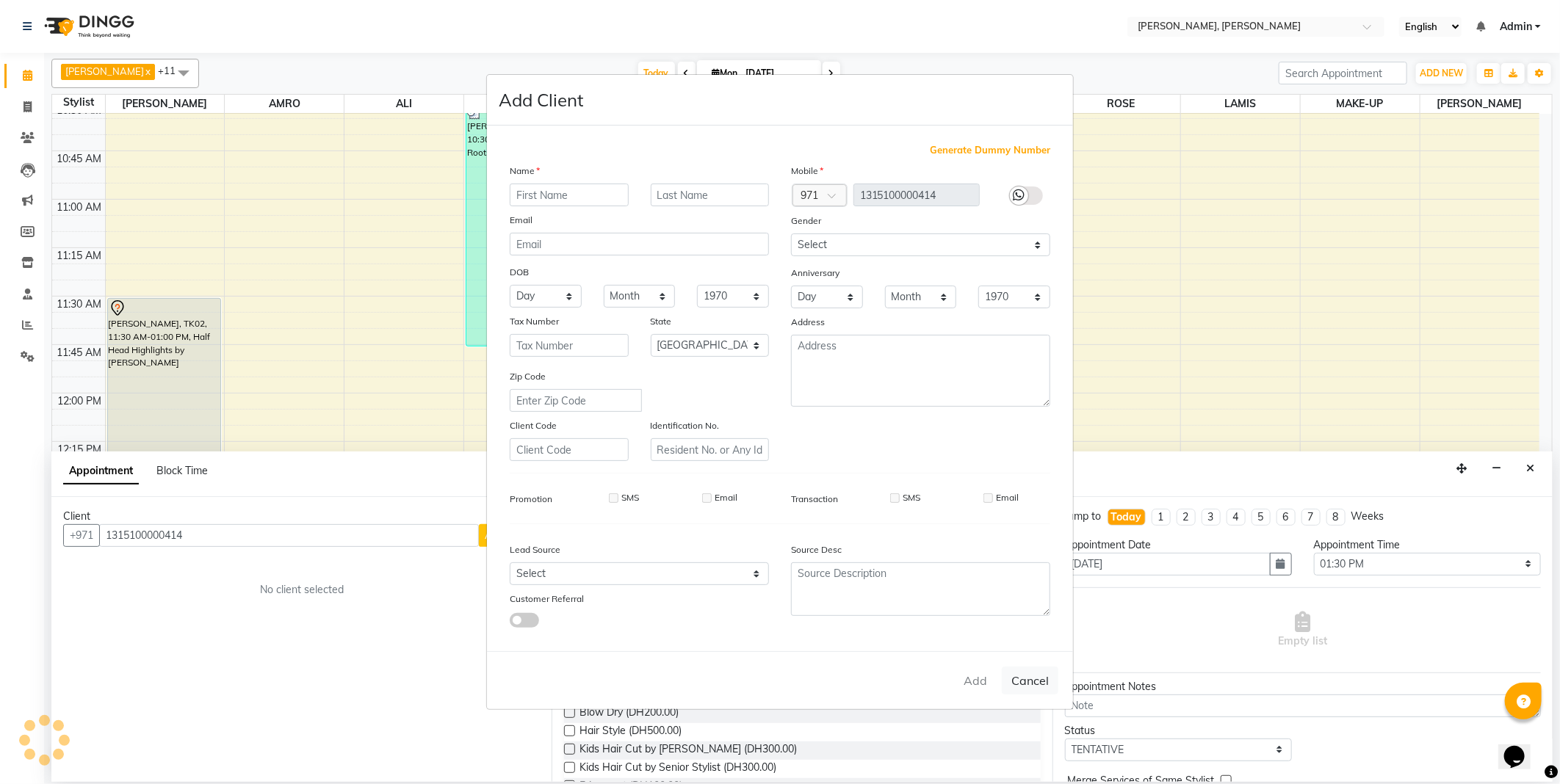
select select "null"
select select
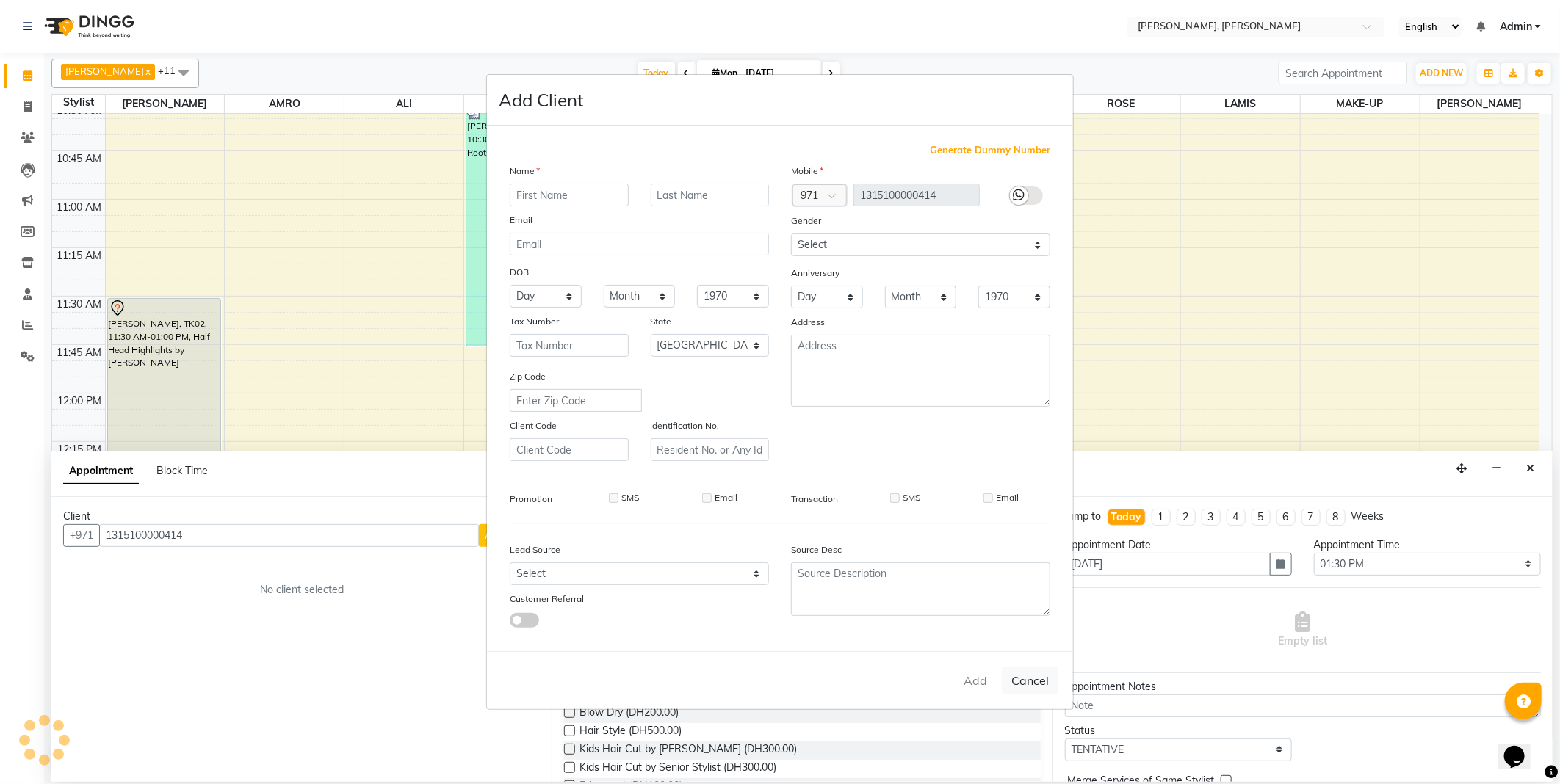
checkbox input "false"
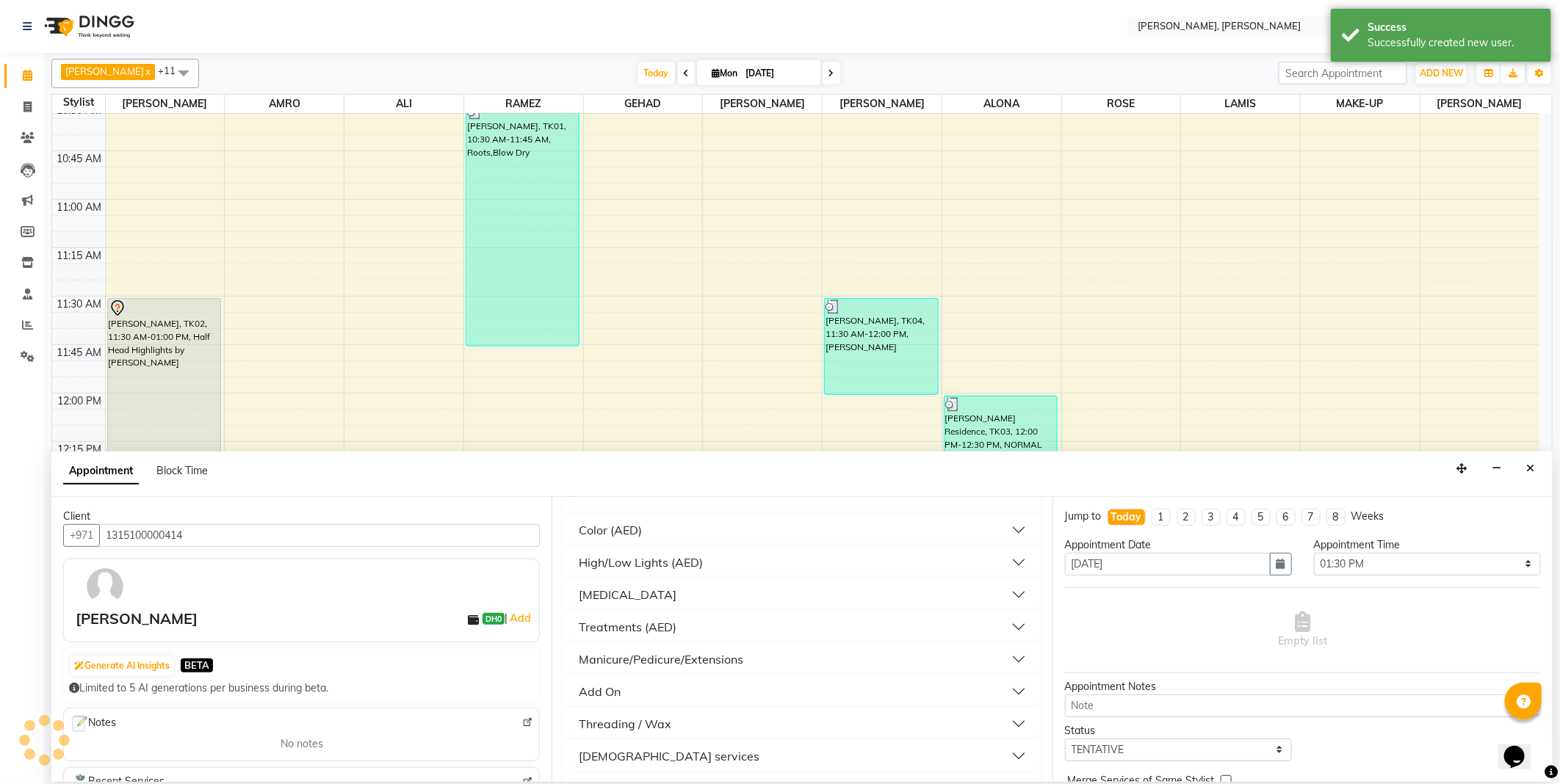
scroll to position [485, 0]
click at [651, 655] on div "[DEMOGRAPHIC_DATA] services" at bounding box center [668, 657] width 180 height 18
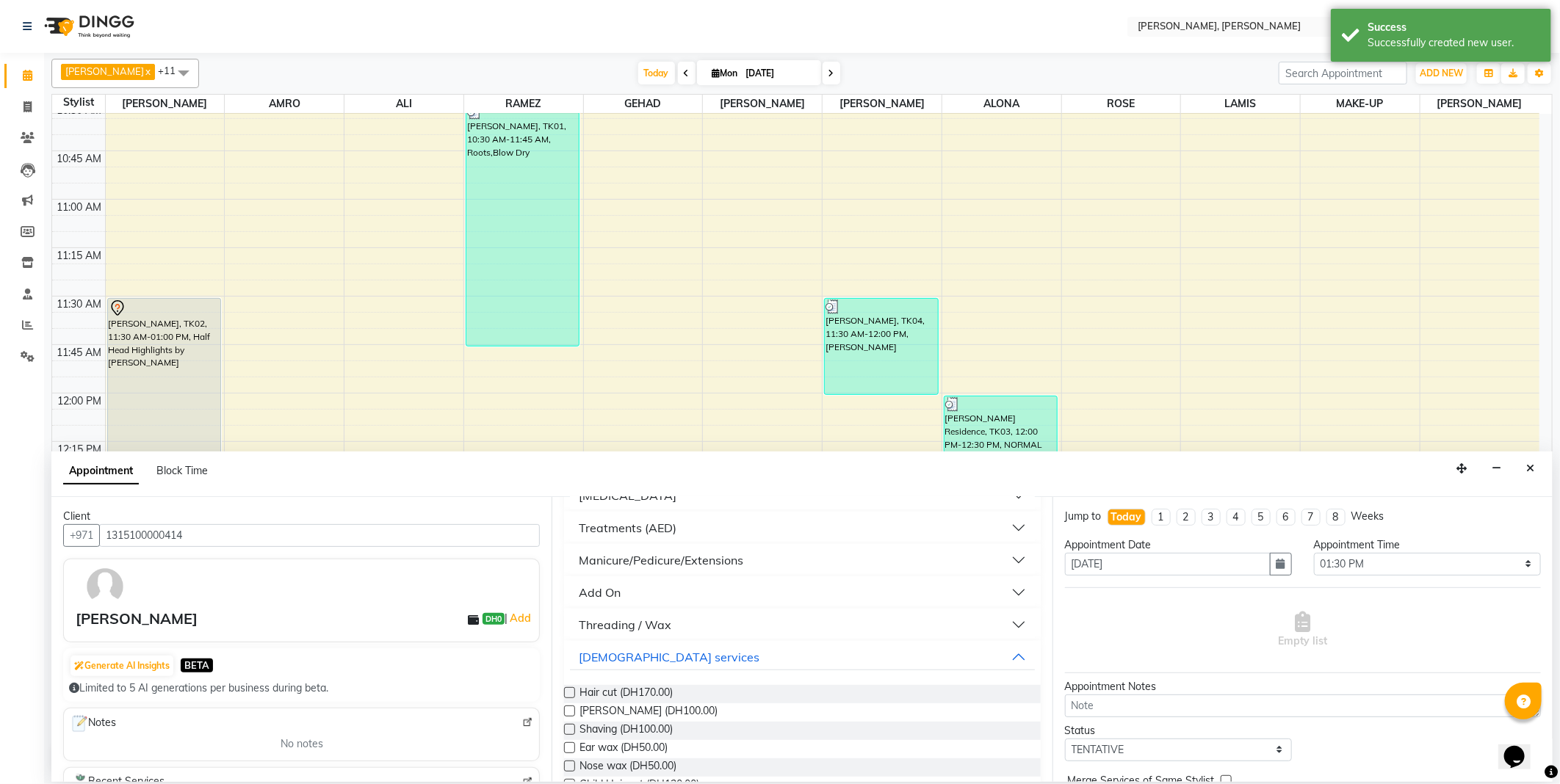
click at [573, 690] on label at bounding box center [569, 693] width 11 height 11
click at [573, 690] on input "checkbox" at bounding box center [568, 693] width 9 height 9
checkbox input "false"
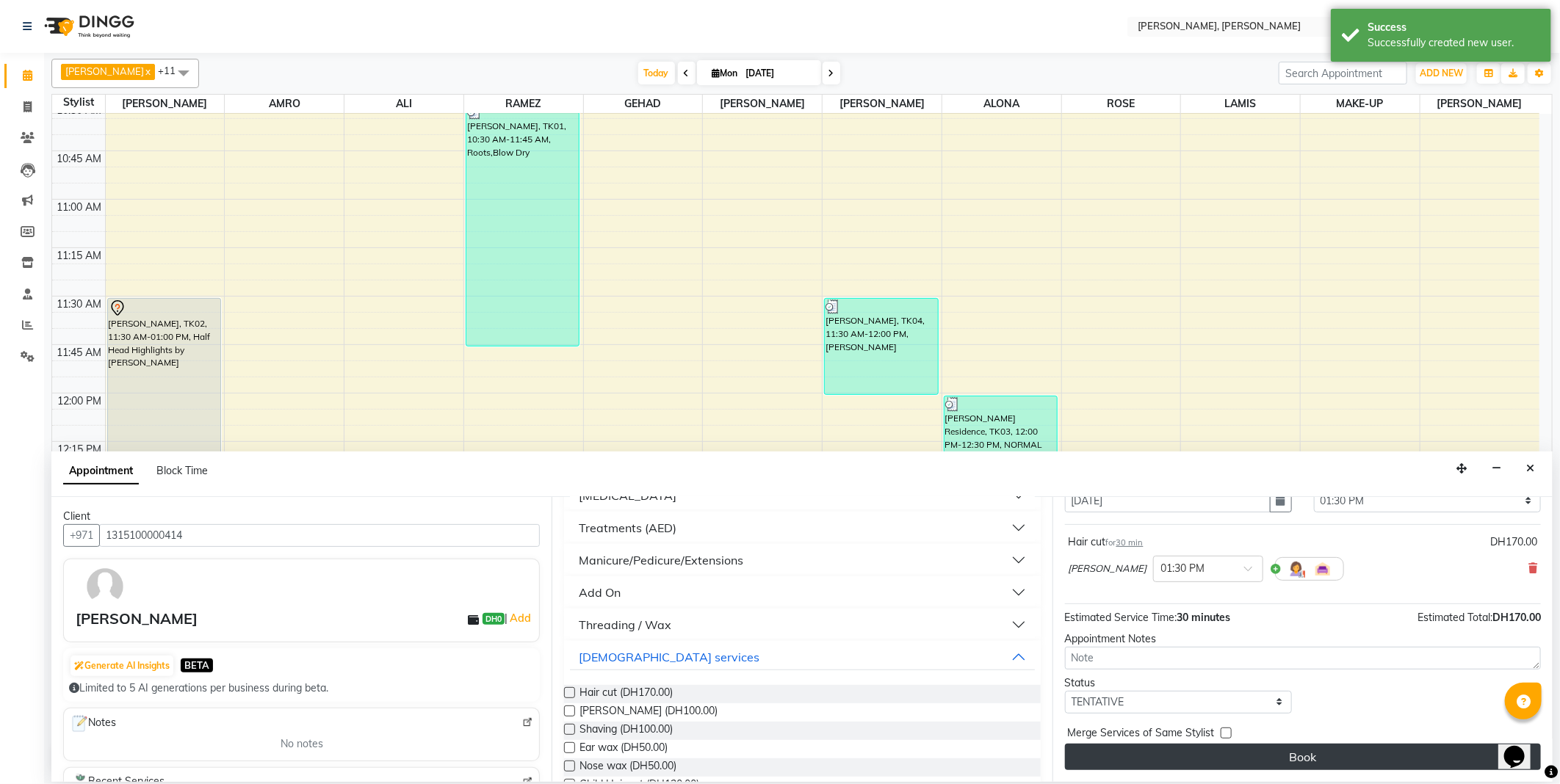
click at [1228, 758] on button "Book" at bounding box center [1302, 757] width 476 height 26
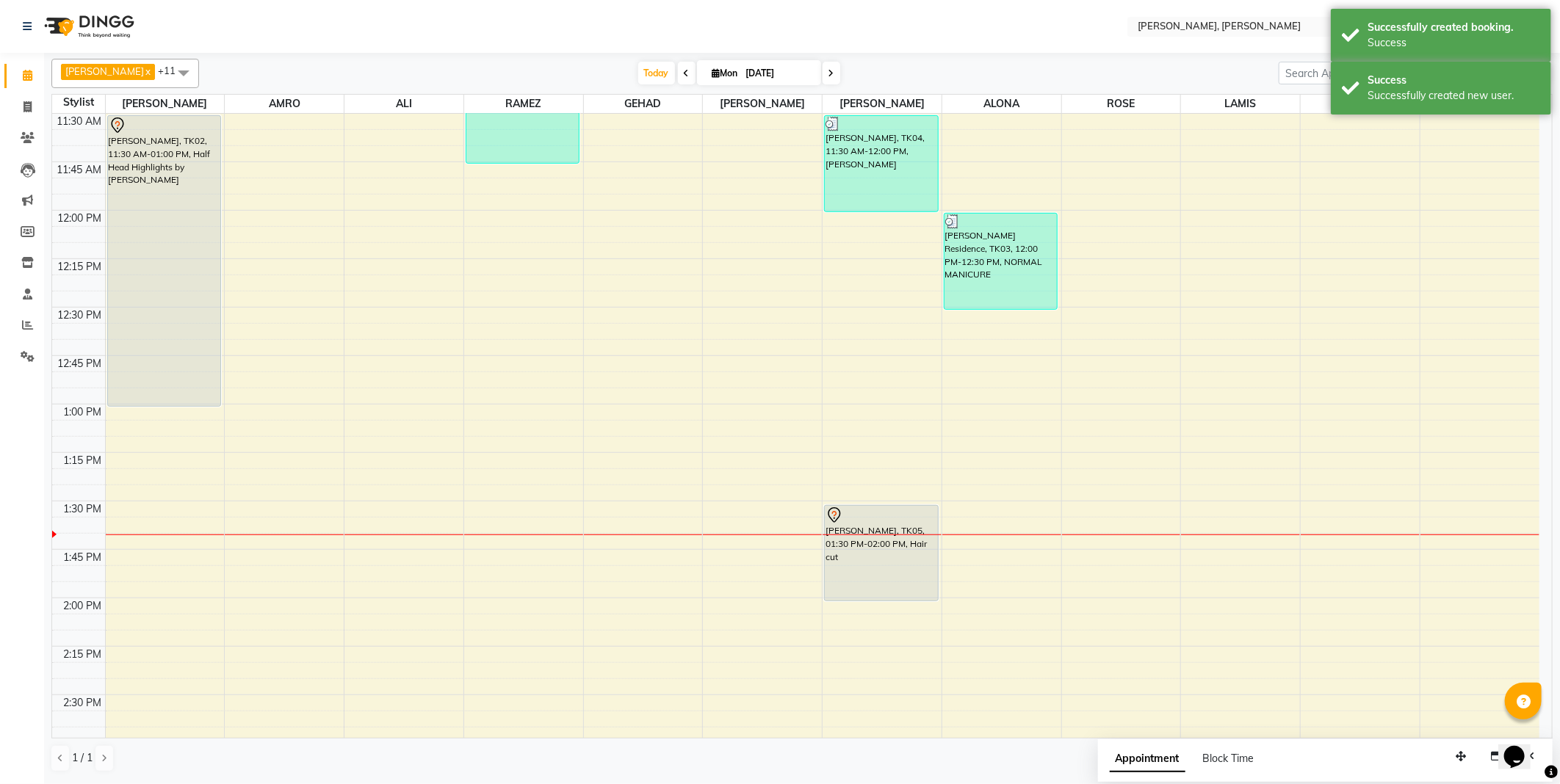
scroll to position [562, 0]
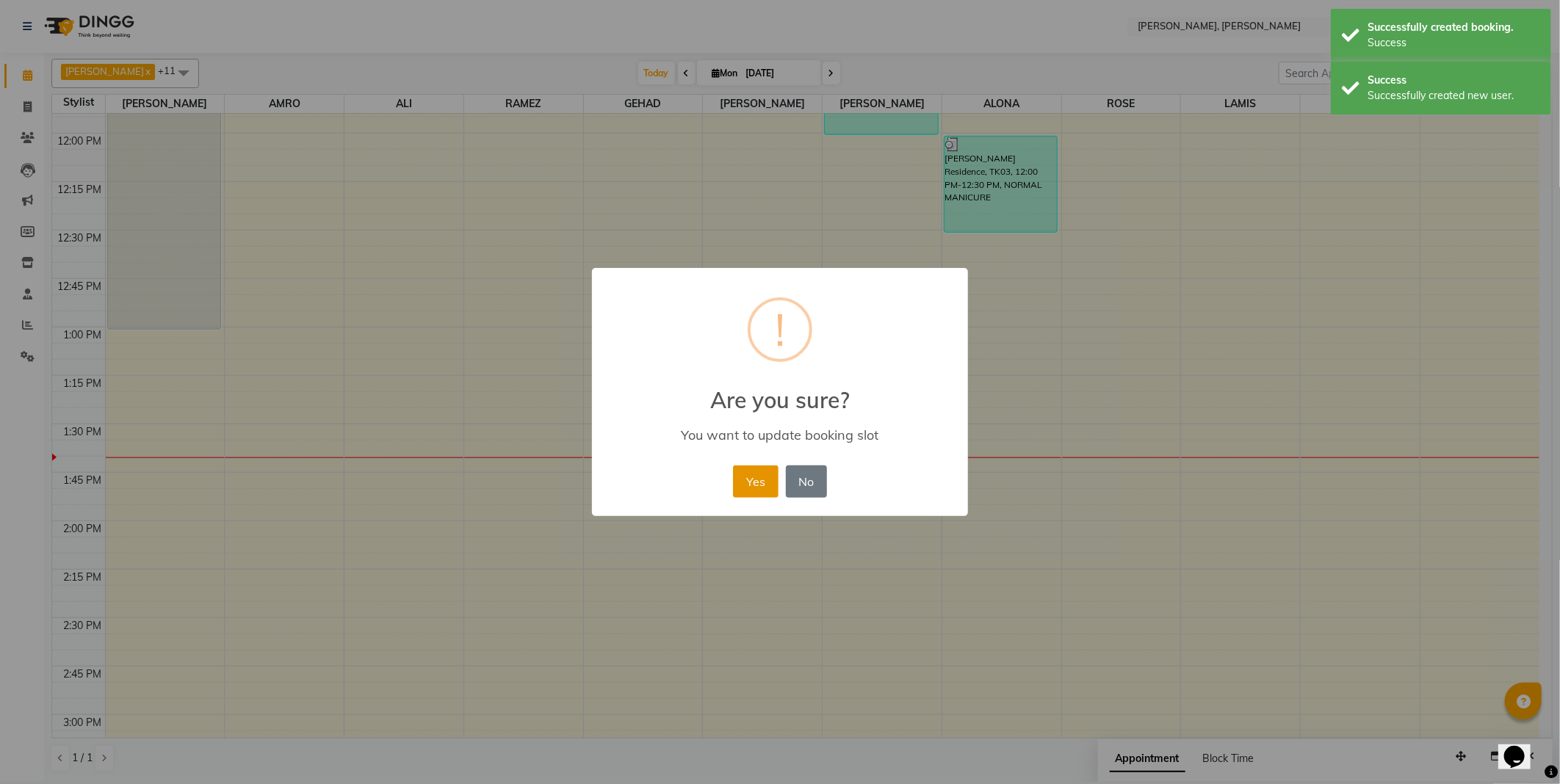
click at [754, 487] on button "Yes" at bounding box center [755, 482] width 44 height 32
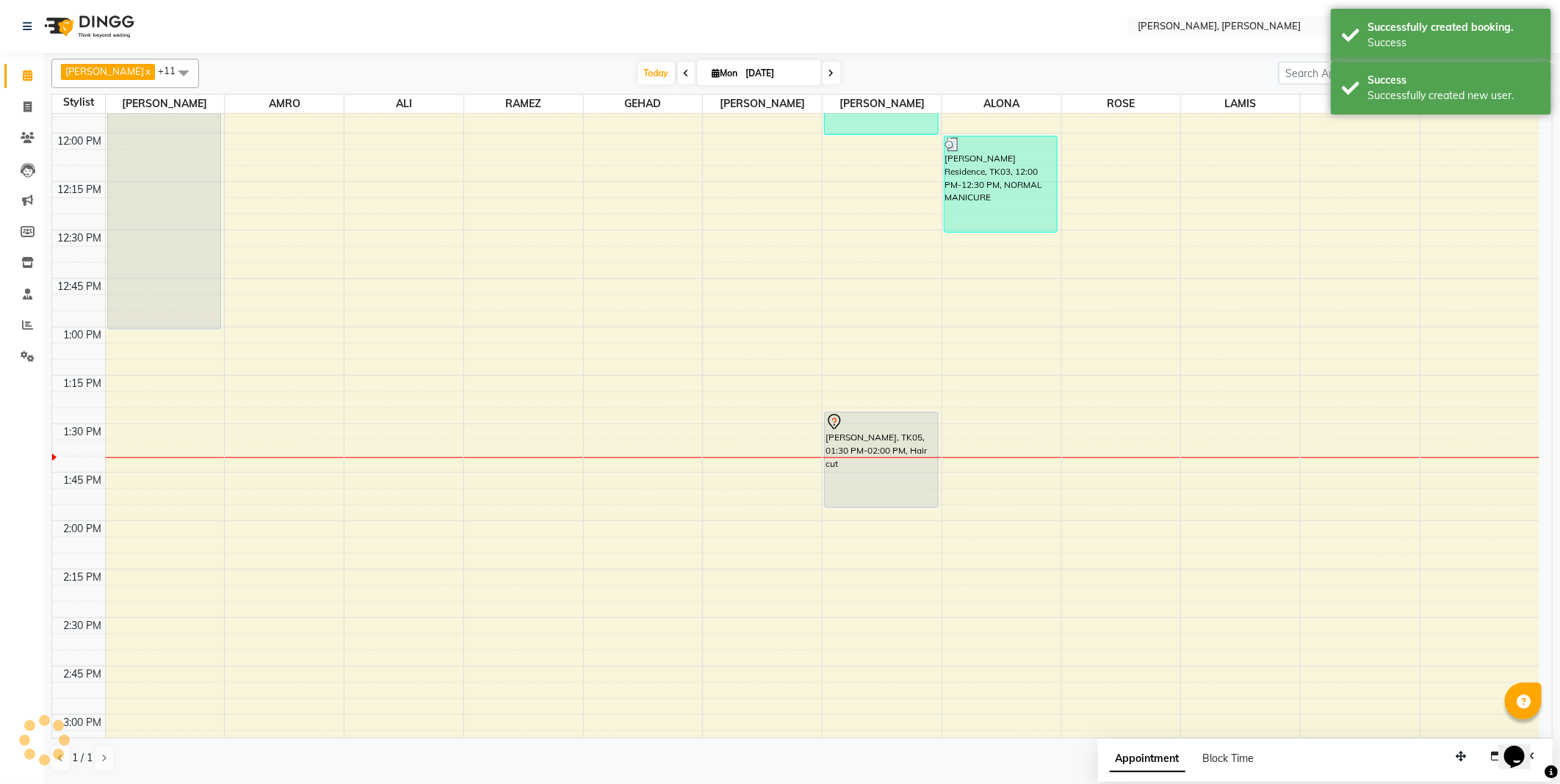
click at [872, 436] on div "[PERSON_NAME], TK05, 01:30 PM-02:00 PM, Hair cut" at bounding box center [881, 459] width 113 height 95
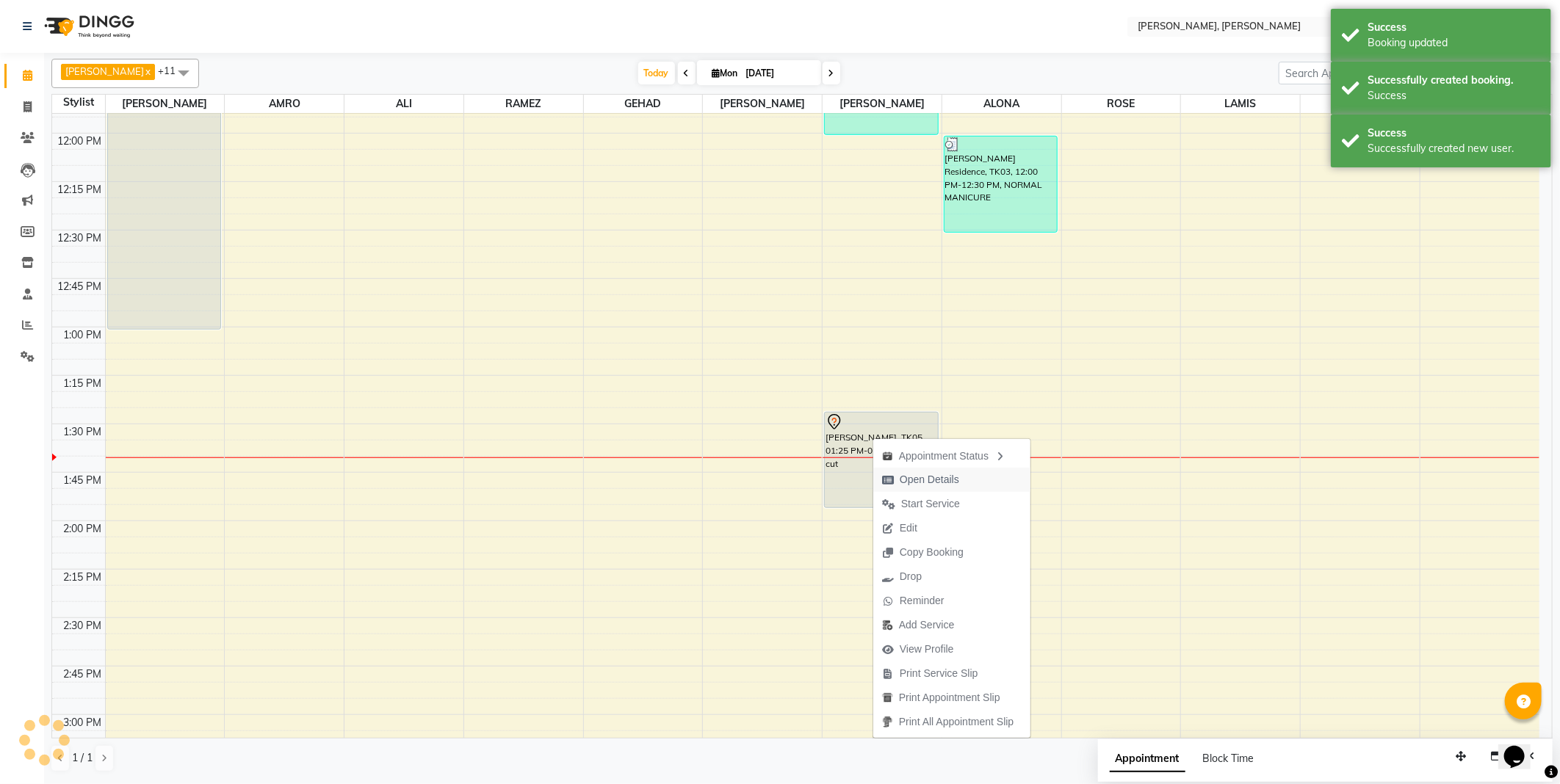
click at [930, 480] on span "Open Details" at bounding box center [930, 480] width 60 height 15
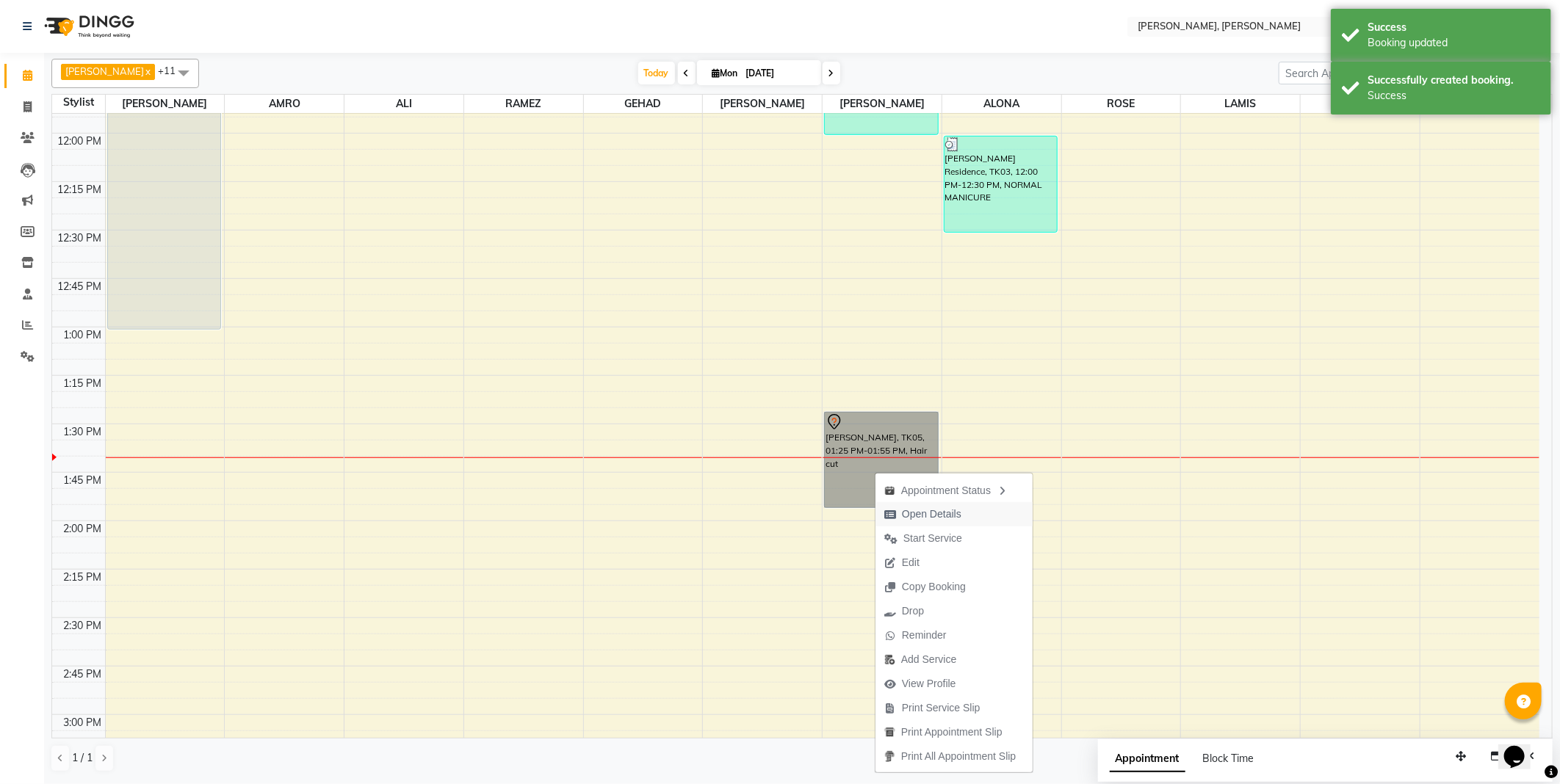
click at [923, 515] on span "Open Details" at bounding box center [932, 514] width 60 height 15
select select "7"
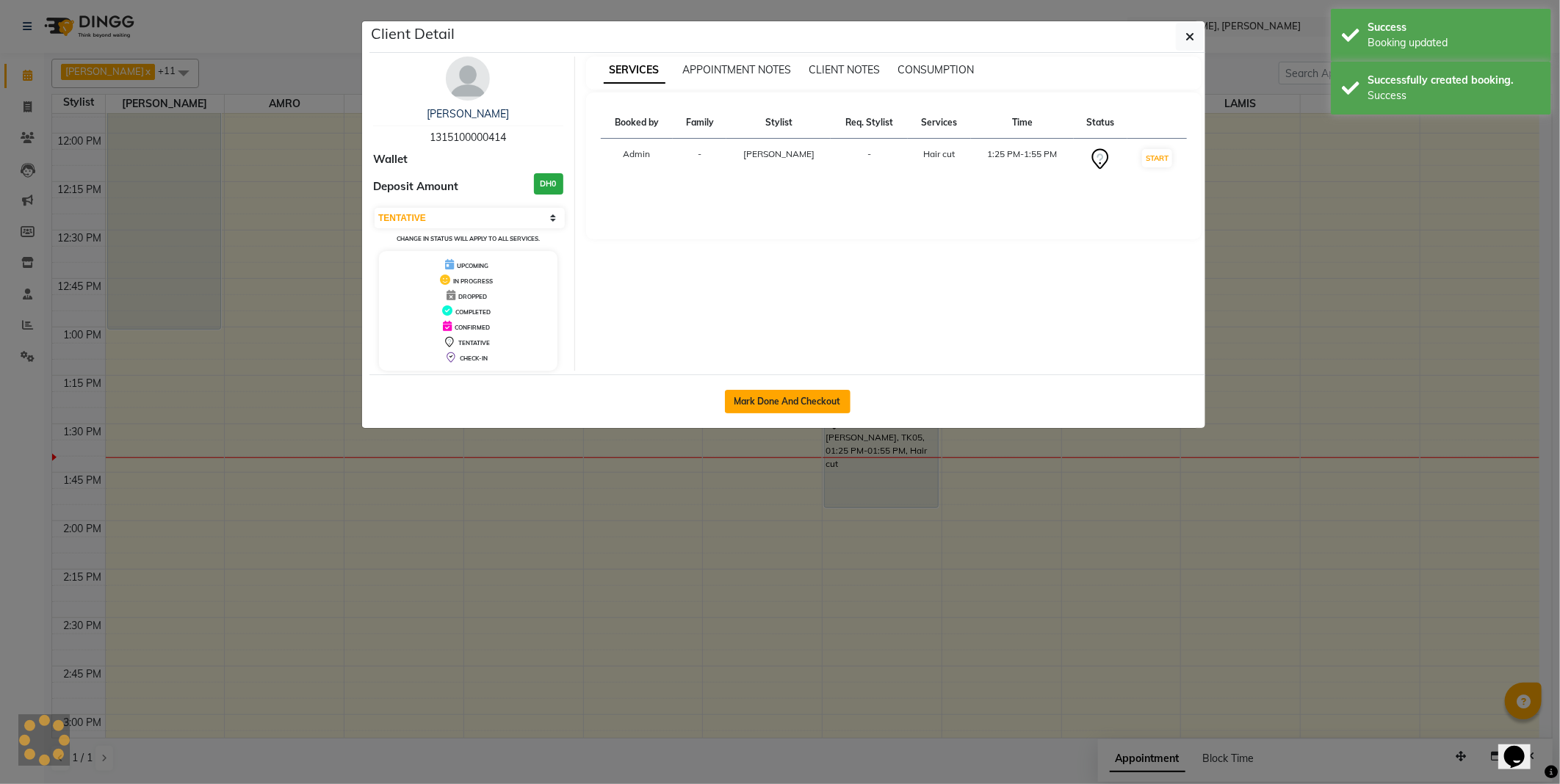
click at [812, 410] on button "Mark Done And Checkout" at bounding box center [787, 401] width 126 height 24
select select "service"
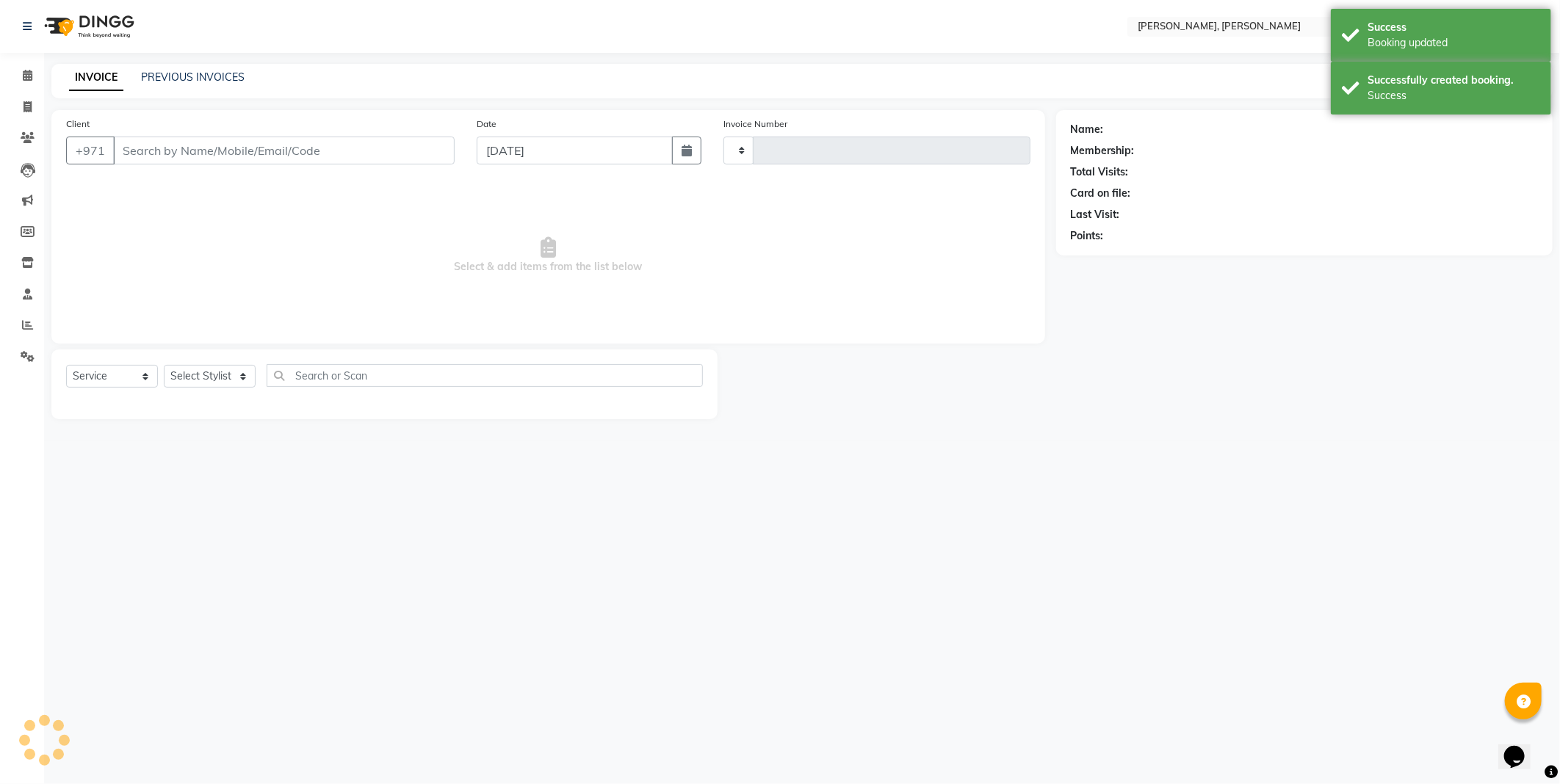
type input "2332"
select select "7142"
type input "1315100000414"
select select "62121"
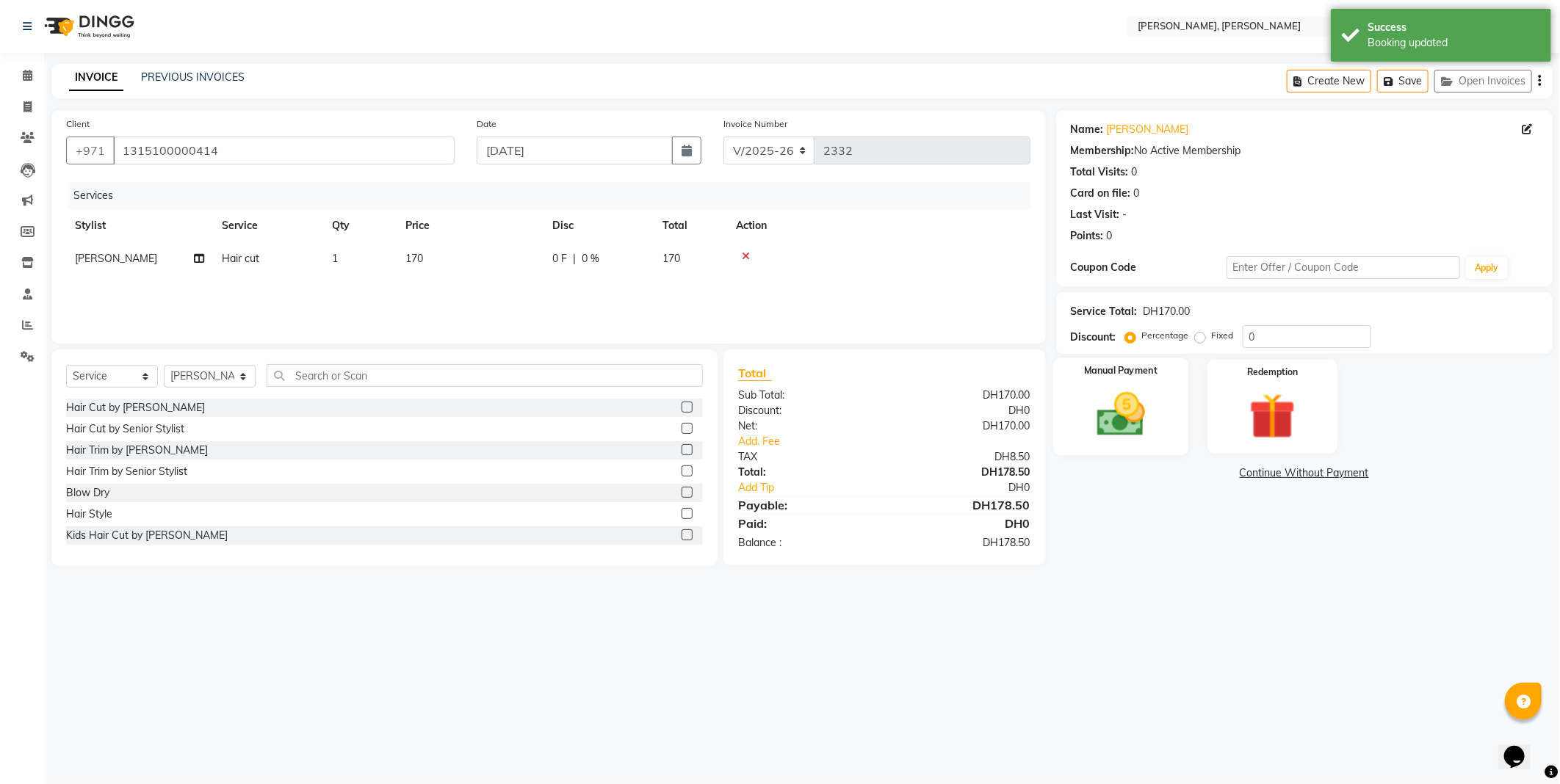
click at [1105, 407] on img at bounding box center [1121, 414] width 79 height 56
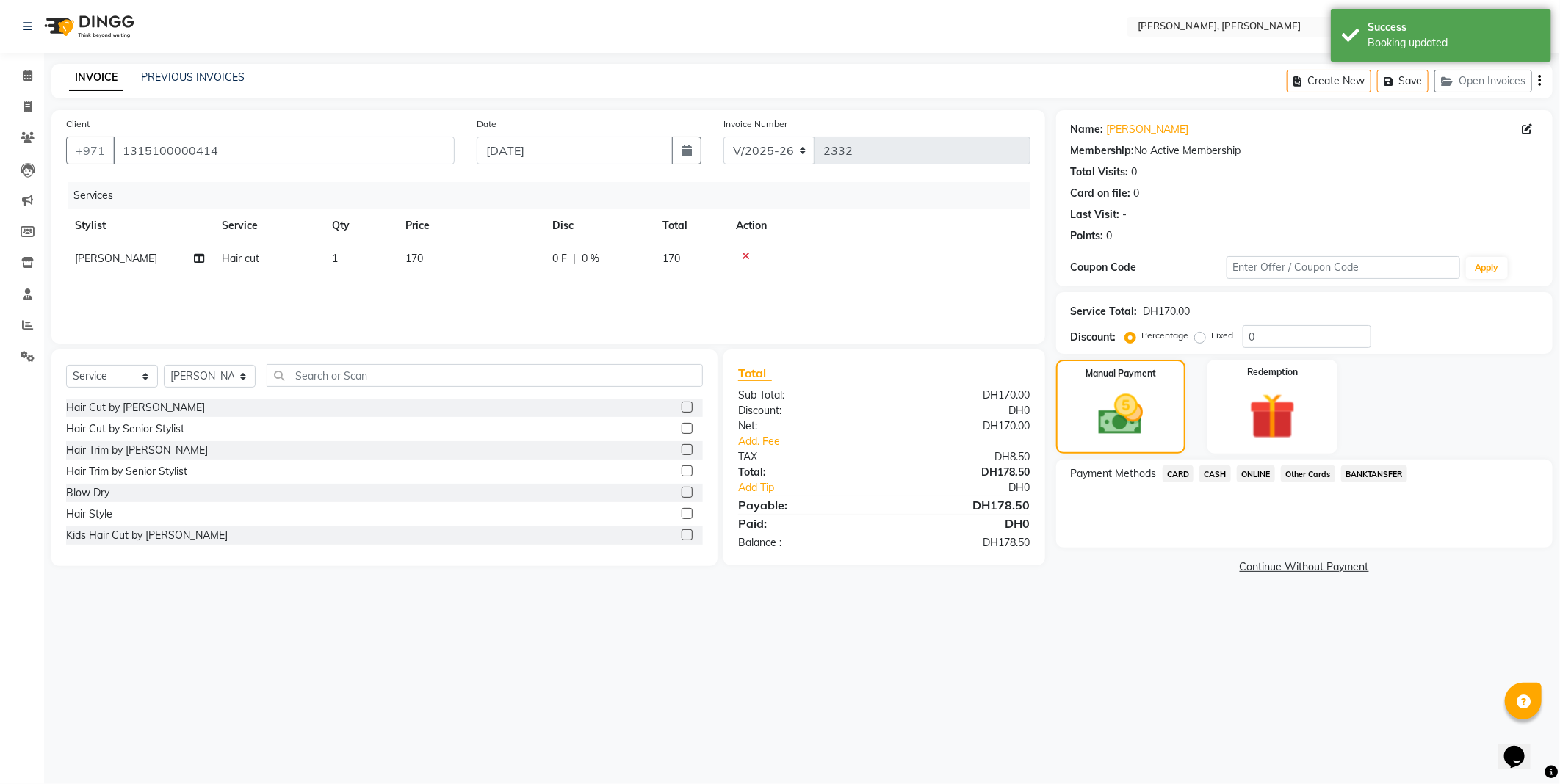
click at [1171, 473] on span "CARD" at bounding box center [1178, 474] width 32 height 17
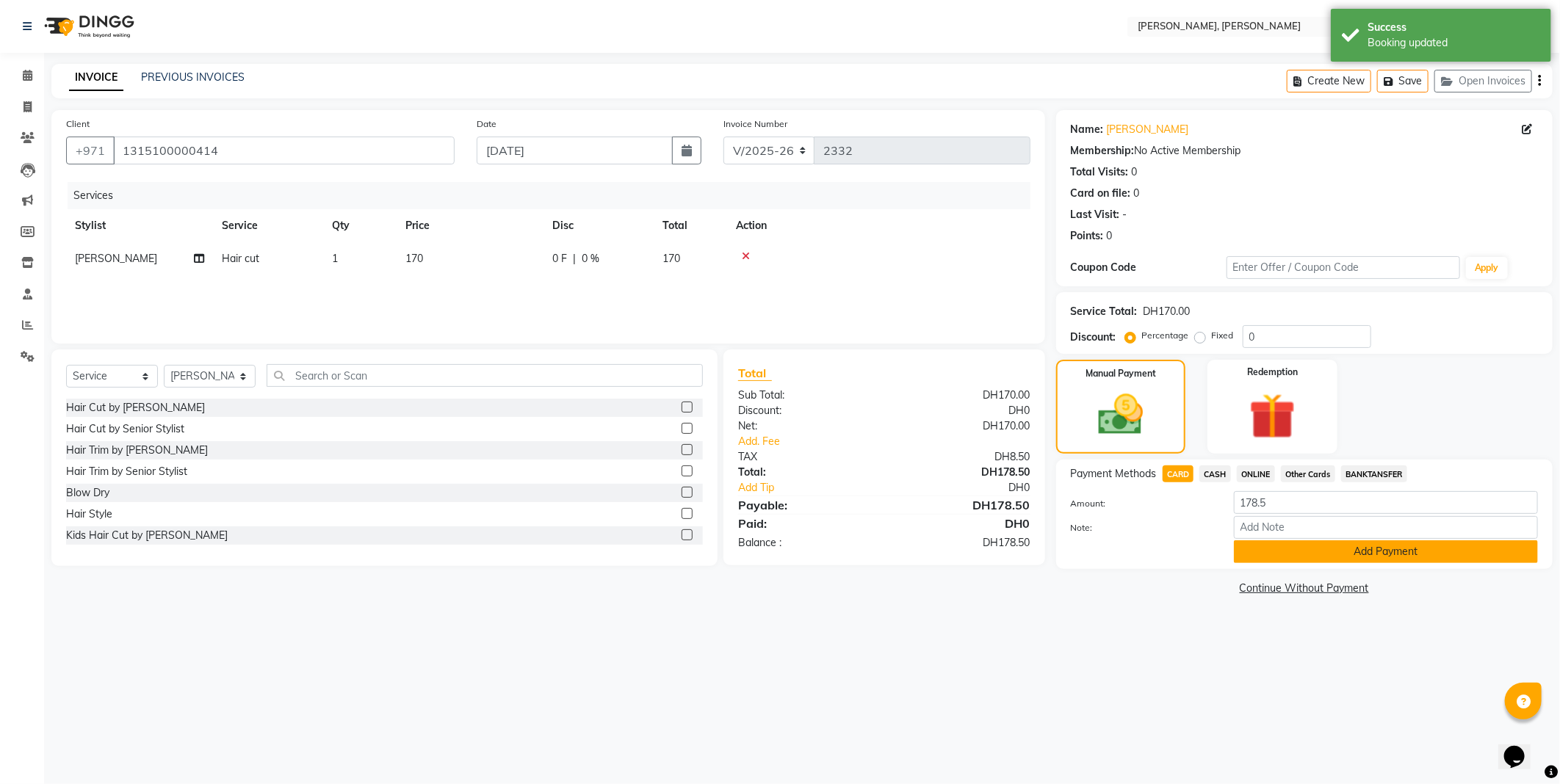
click at [1329, 547] on button "Add Payment" at bounding box center [1386, 552] width 304 height 23
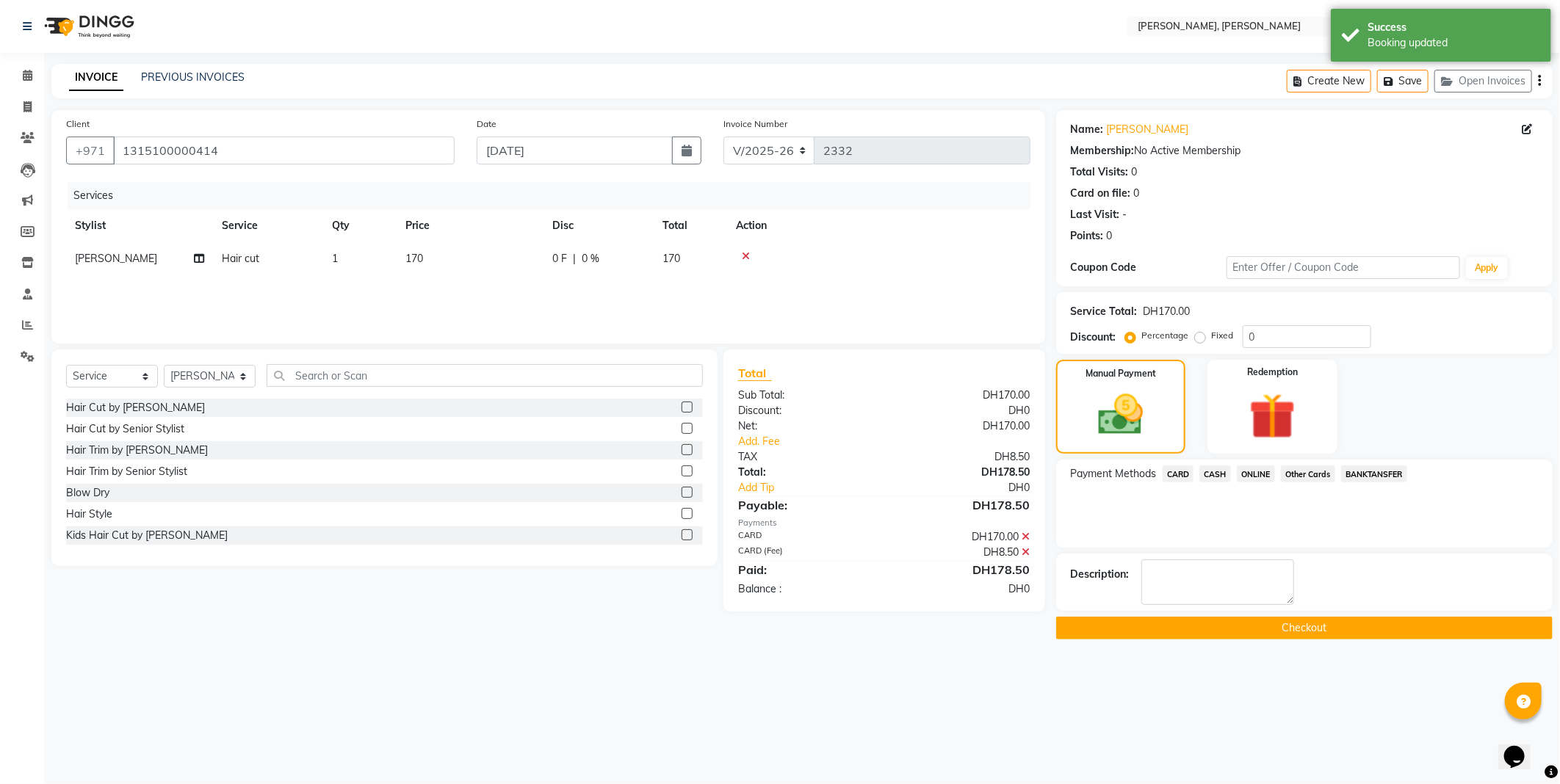
click at [1319, 635] on button "Checkout" at bounding box center [1304, 628] width 496 height 23
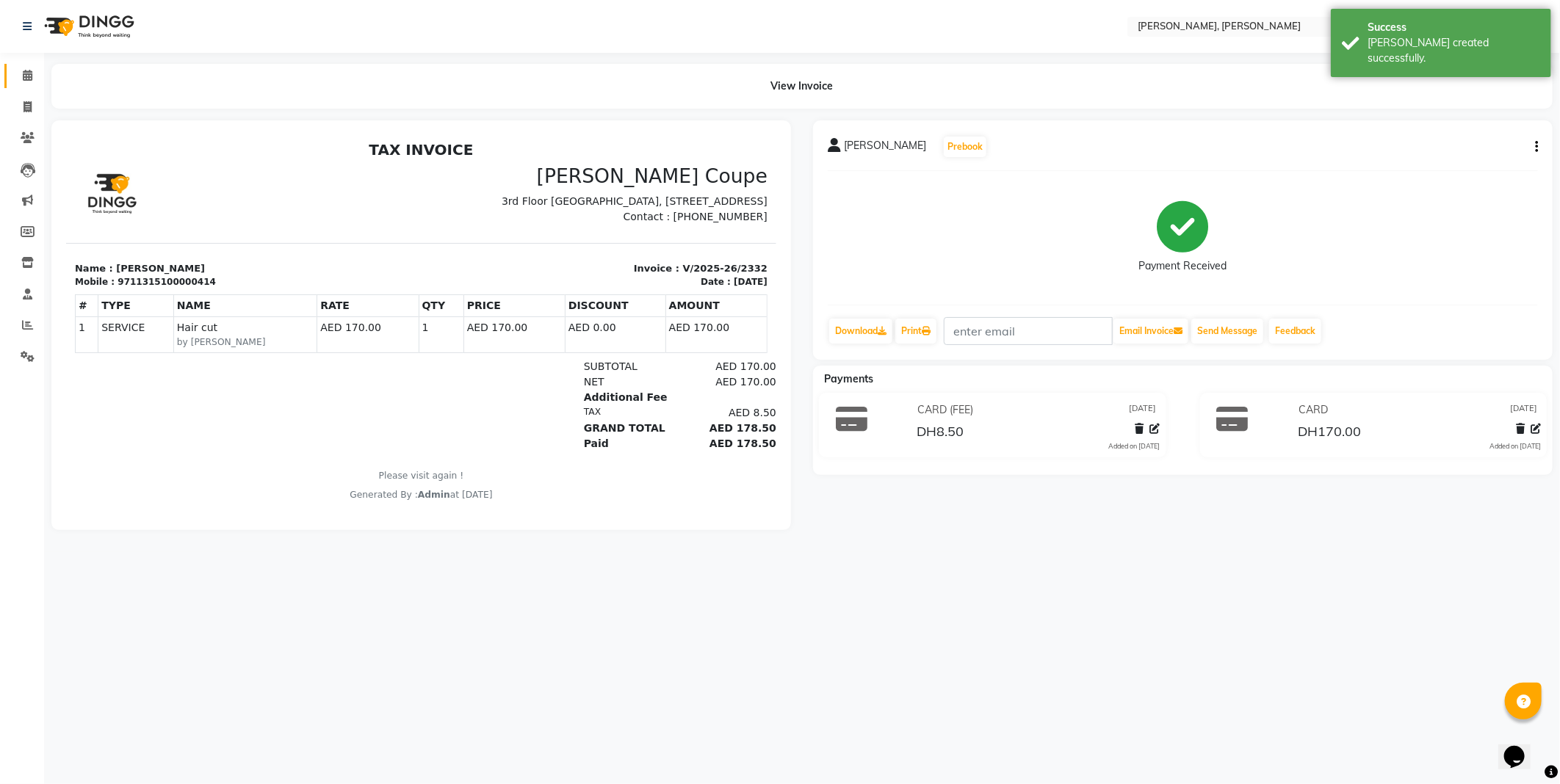
click at [27, 72] on icon at bounding box center [27, 75] width 9 height 11
